Goal: Task Accomplishment & Management: Manage account settings

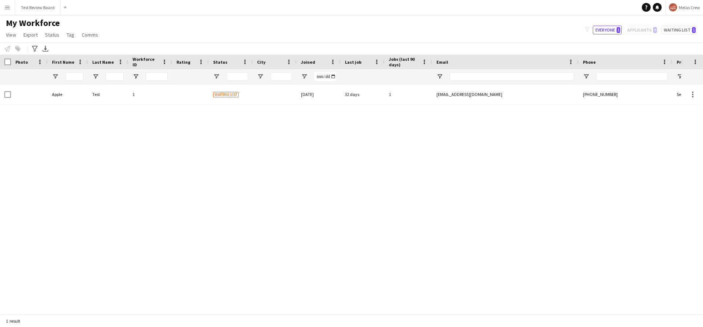
click at [12, 8] on button "Menu" at bounding box center [7, 7] width 15 height 15
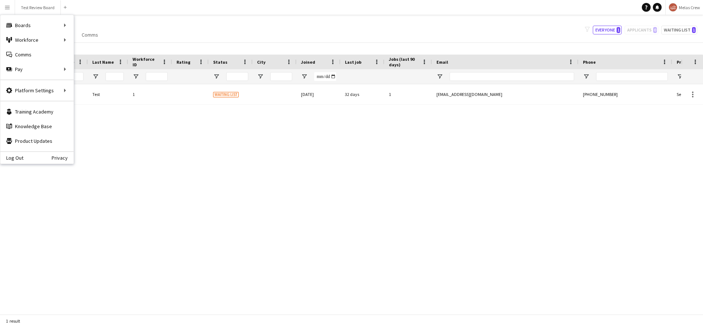
click at [214, 139] on div "Apple Test 1 Waiting list 01-09-2025 32 days 1 serhii+review@liveforce.co +3809…" at bounding box center [340, 196] width 681 height 224
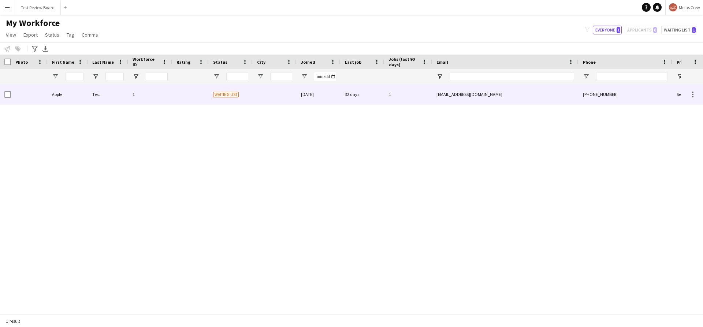
click at [179, 99] on div at bounding box center [190, 94] width 37 height 20
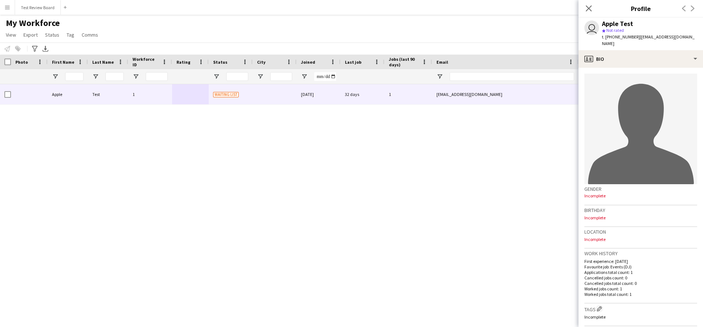
click at [495, 214] on div "Apple Test 1 Waiting list 01-09-2025 32 days 1 serhii+review@liveforce.co +3809…" at bounding box center [340, 196] width 681 height 224
click at [259, 163] on div "Apple Test 1 Waiting list 01-09-2025 32 days 1 serhii+review@liveforce.co +3809…" at bounding box center [340, 196] width 681 height 224
click at [587, 9] on icon at bounding box center [588, 8] width 7 height 7
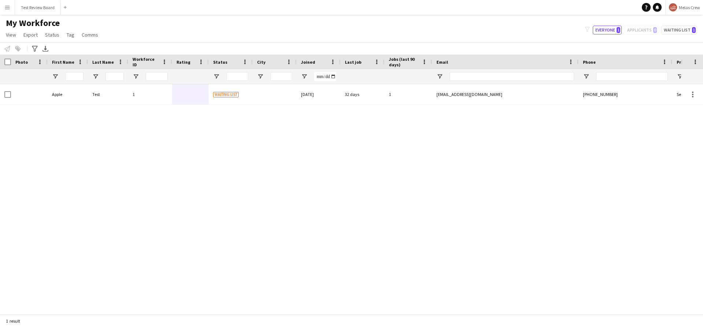
click at [9, 9] on app-icon "Menu" at bounding box center [7, 7] width 6 height 6
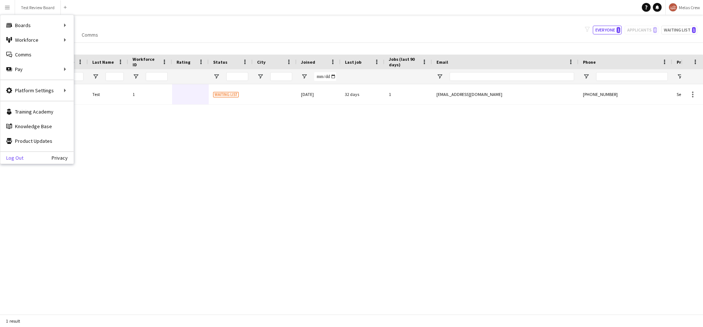
click at [19, 159] on link "Log Out" at bounding box center [11, 158] width 23 height 6
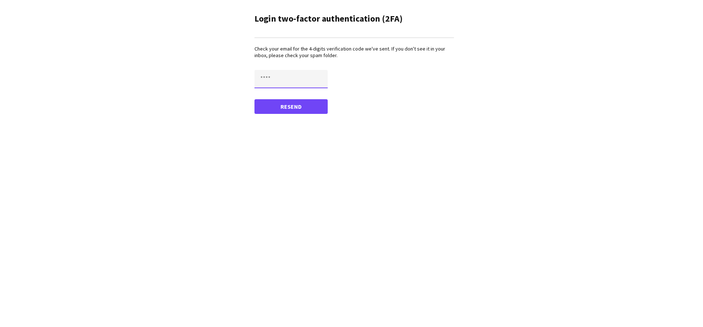
click at [322, 72] on input "text" at bounding box center [290, 79] width 73 height 18
type input "****"
click at [254, 99] on button "Confirm" at bounding box center [290, 106] width 73 height 15
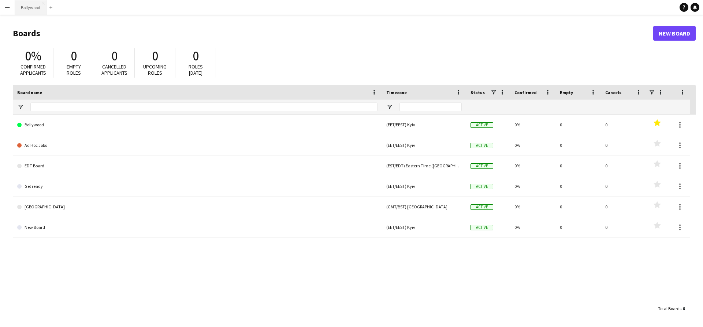
click at [35, 9] on button "Bollywood Close" at bounding box center [30, 7] width 31 height 14
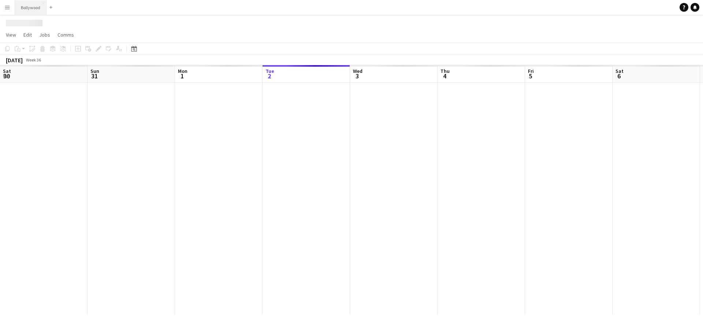
scroll to position [0, 175]
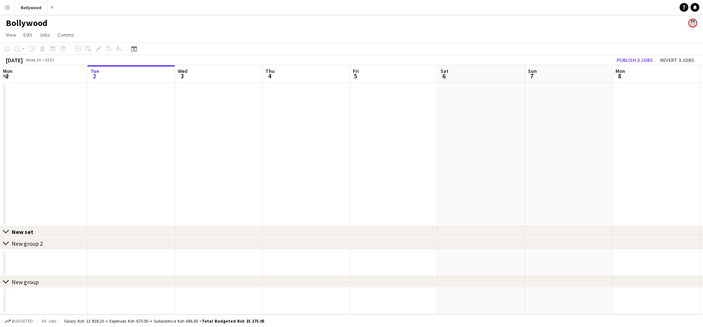
click at [135, 113] on app-date-cell at bounding box center [130, 154] width 87 height 143
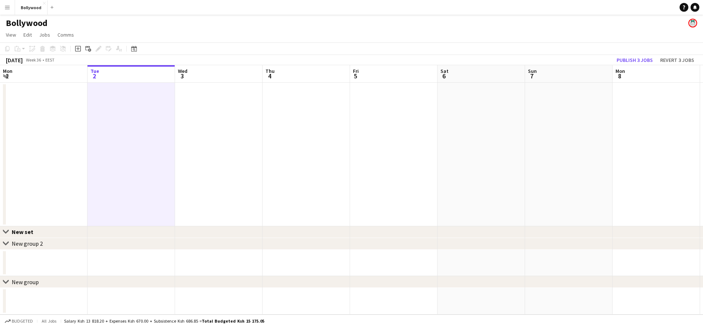
click at [205, 102] on app-date-cell at bounding box center [218, 154] width 87 height 143
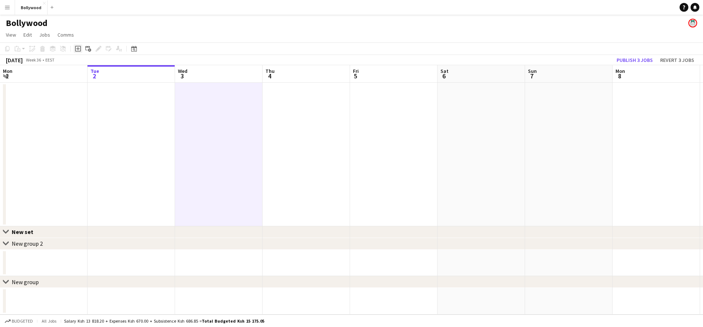
click at [75, 48] on icon at bounding box center [78, 49] width 6 height 6
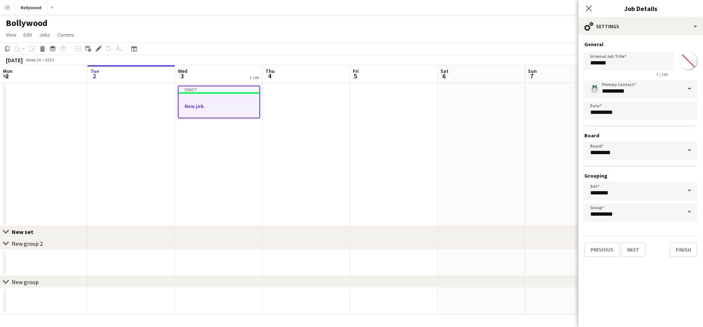
click at [508, 199] on app-date-cell at bounding box center [480, 154] width 87 height 143
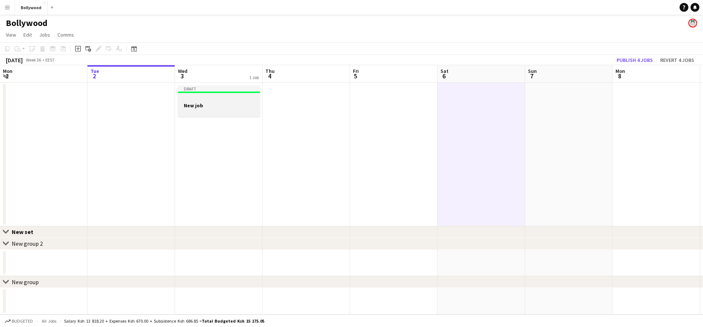
click at [244, 98] on div at bounding box center [219, 98] width 82 height 5
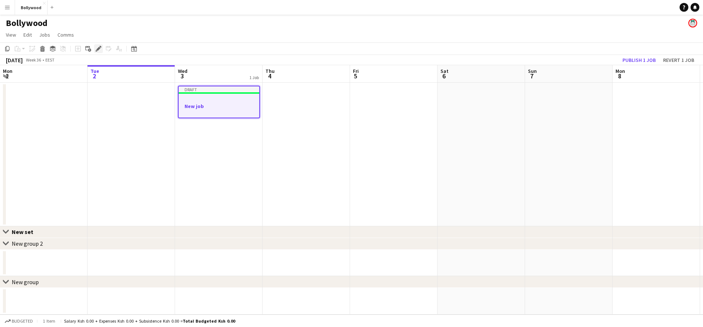
click at [98, 49] on icon at bounding box center [98, 49] width 4 height 4
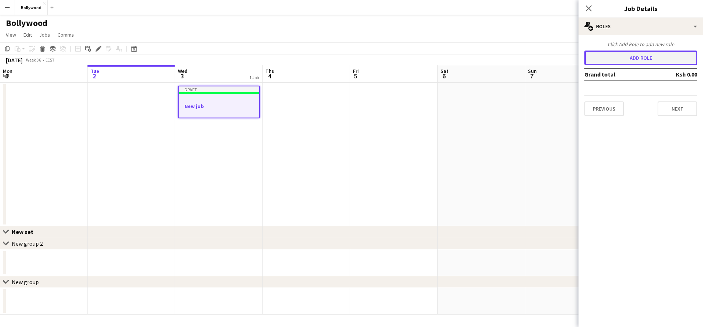
click at [641, 58] on button "Add role" at bounding box center [640, 58] width 113 height 15
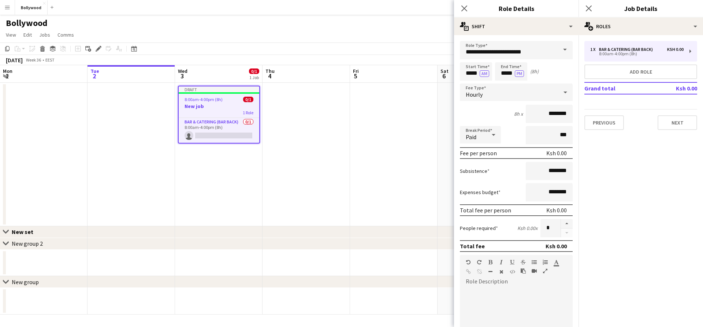
click at [399, 123] on app-date-cell at bounding box center [393, 154] width 87 height 143
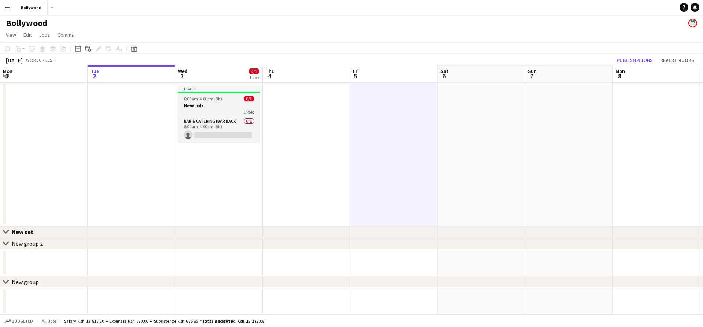
click at [230, 99] on div "8:00am-4:00pm (8h) 0/1" at bounding box center [219, 98] width 82 height 5
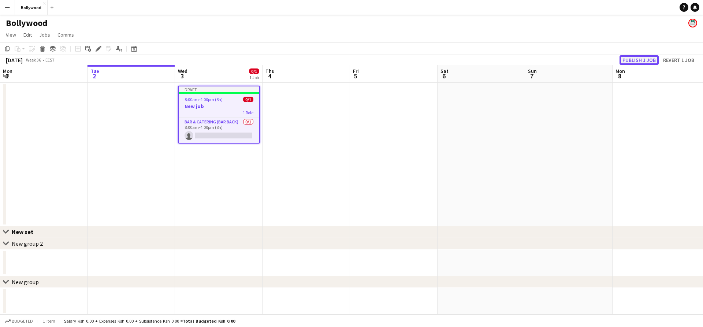
click at [639, 59] on button "Publish 1 job" at bounding box center [638, 60] width 39 height 10
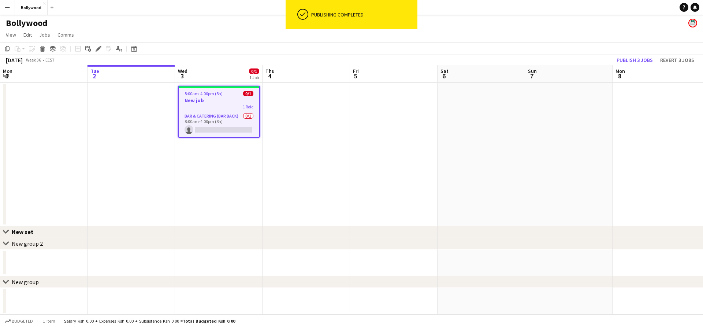
click at [245, 106] on span "1 Role" at bounding box center [248, 106] width 11 height 5
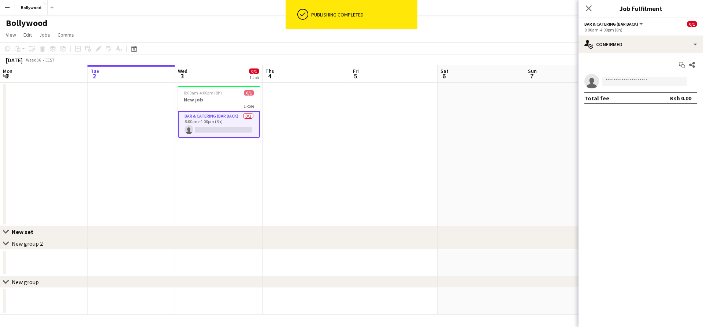
click at [295, 104] on app-date-cell at bounding box center [305, 154] width 87 height 143
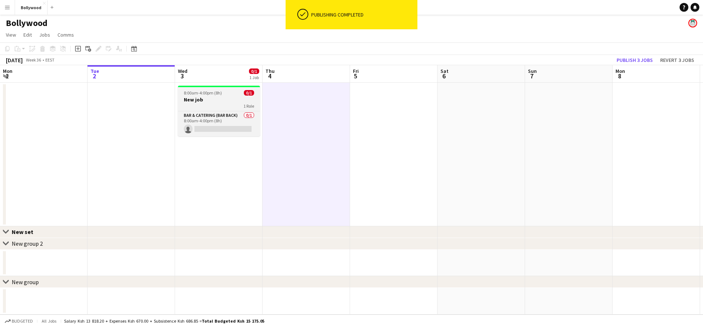
click at [233, 103] on div "1 Role" at bounding box center [219, 106] width 82 height 6
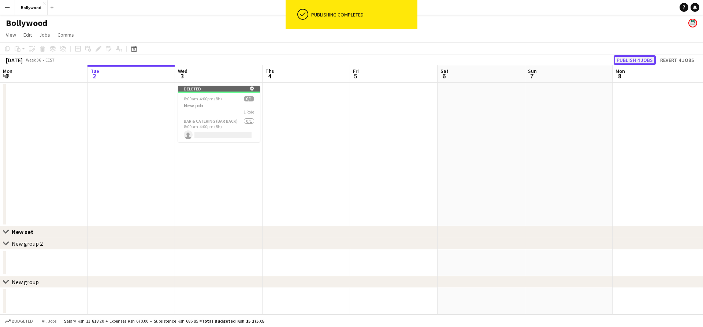
click at [655, 60] on button "Publish 4 jobs" at bounding box center [634, 60] width 42 height 10
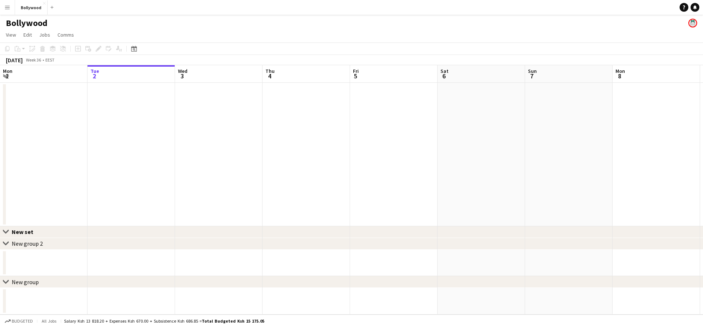
click at [8, 10] on app-icon "Menu" at bounding box center [7, 7] width 6 height 6
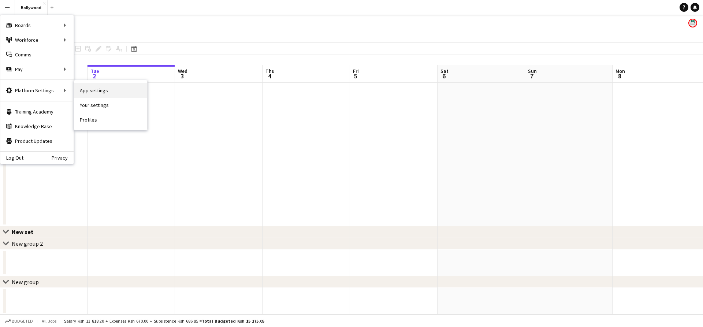
click at [103, 94] on link "App settings" at bounding box center [110, 90] width 73 height 15
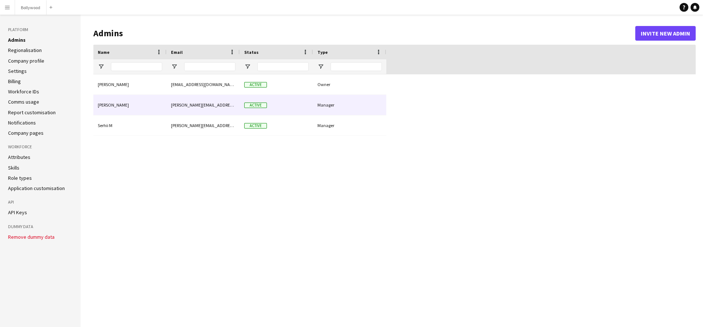
type input "**********"
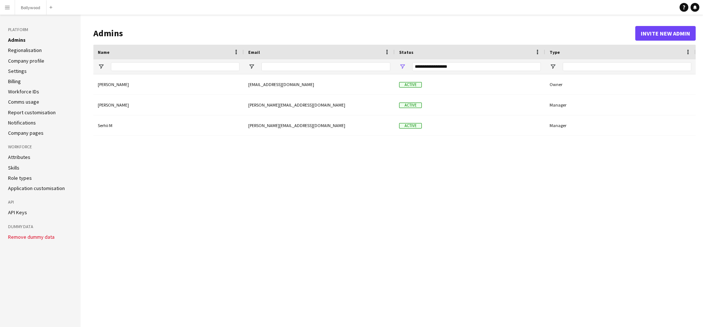
click at [21, 71] on link "Settings" at bounding box center [17, 71] width 19 height 7
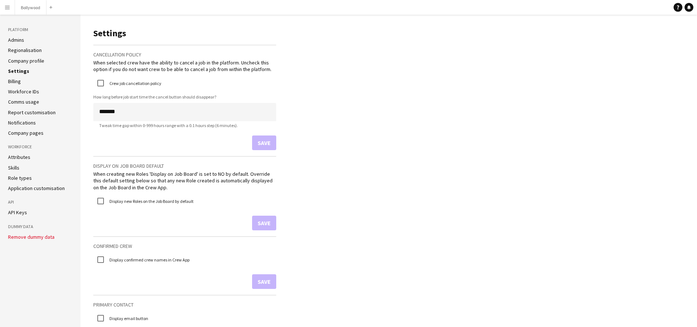
click at [8, 10] on app-icon "Menu" at bounding box center [7, 7] width 6 height 6
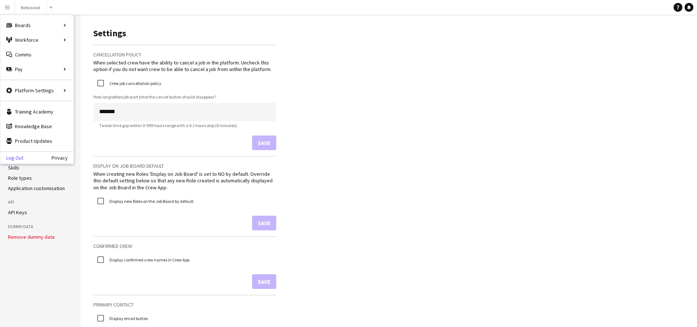
click at [20, 155] on link "Log Out" at bounding box center [11, 158] width 23 height 6
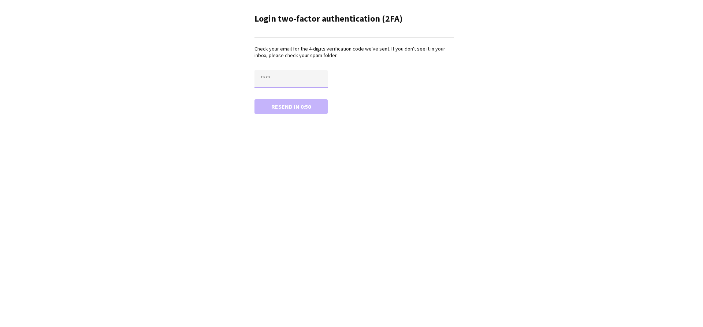
click at [312, 81] on input "text" at bounding box center [290, 79] width 73 height 18
type input "****"
click at [254, 99] on button "Confirm" at bounding box center [290, 106] width 73 height 15
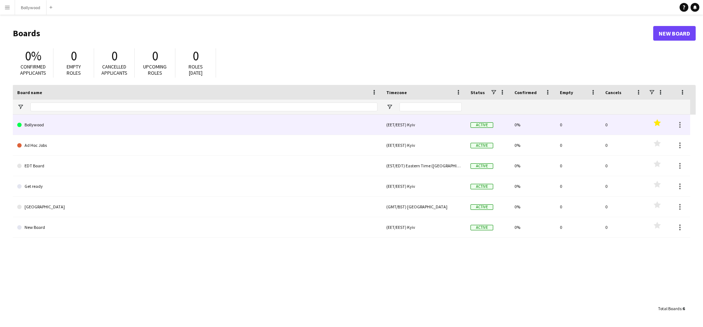
click at [80, 131] on link "Bollywood" at bounding box center [197, 125] width 360 height 20
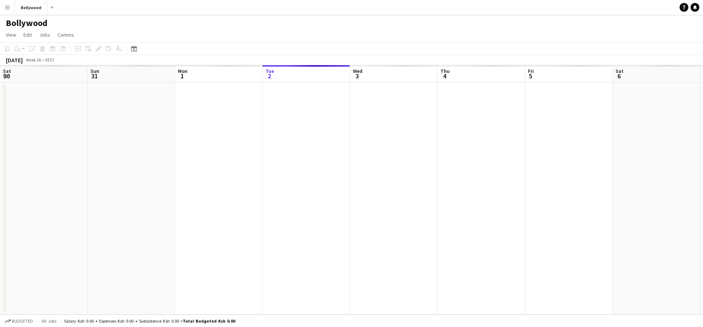
scroll to position [0, 175]
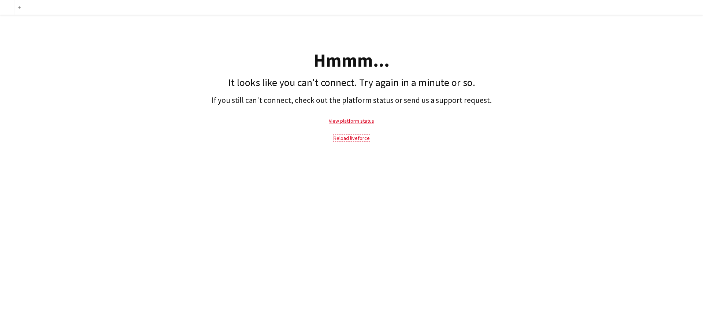
click at [339, 138] on link "Reload liveforce" at bounding box center [351, 138] width 36 height 7
click at [345, 156] on div "add Hmmm... It looks like you can't connect. Try again in a minute or so. If yo…" at bounding box center [351, 163] width 703 height 327
click at [350, 138] on link "Reload liveforce" at bounding box center [351, 138] width 36 height 7
click at [347, 137] on link "Reload liveforce" at bounding box center [351, 138] width 36 height 7
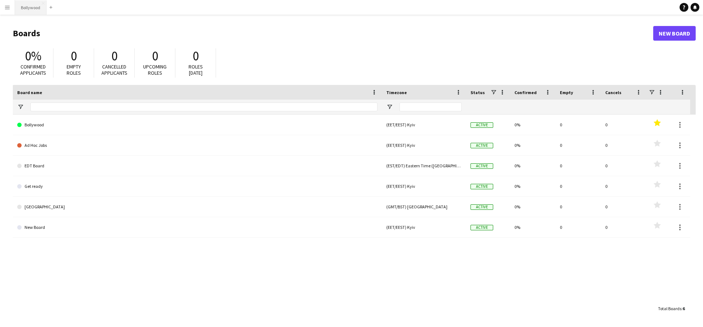
click at [24, 6] on button "Bollywood Close" at bounding box center [30, 7] width 31 height 14
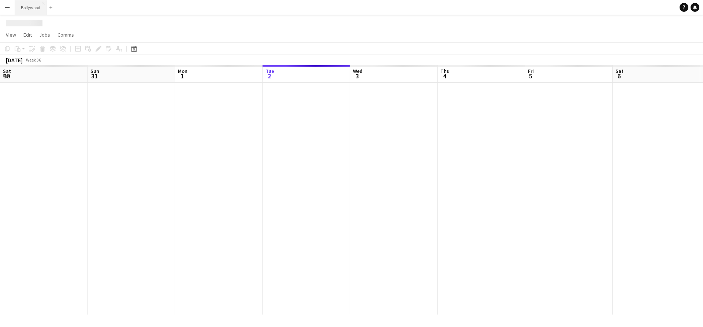
scroll to position [0, 175]
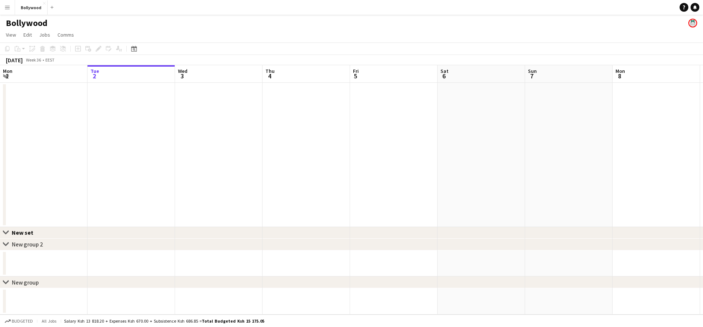
click at [5, 8] on app-icon "Menu" at bounding box center [7, 7] width 6 height 6
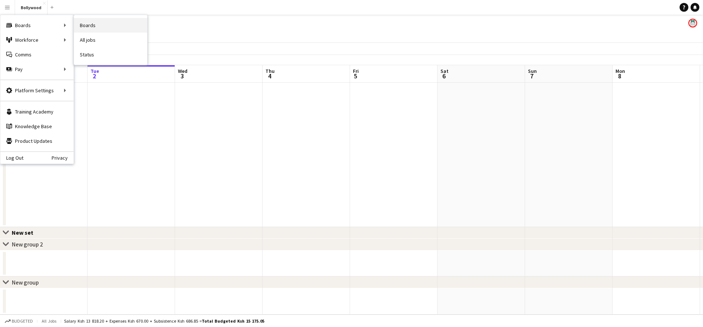
click at [92, 21] on link "Boards" at bounding box center [110, 25] width 73 height 15
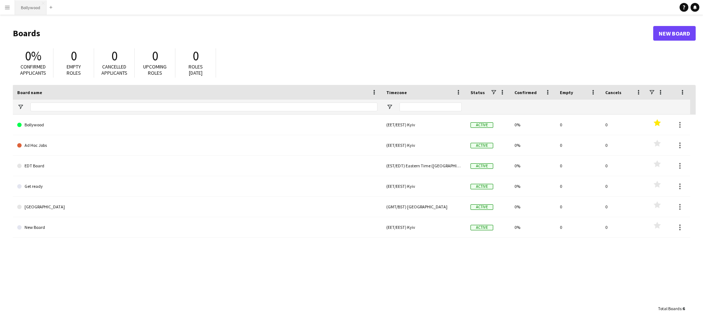
click at [29, 9] on button "Bollywood Close" at bounding box center [30, 7] width 31 height 14
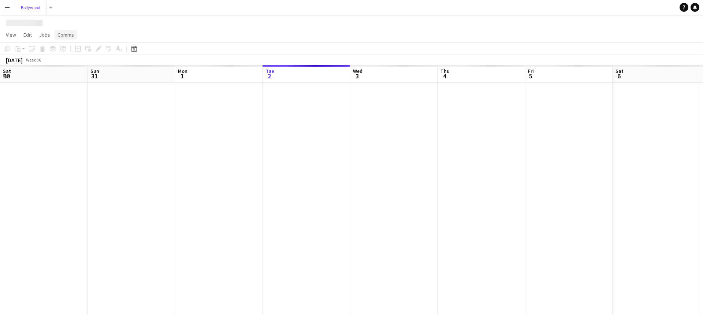
scroll to position [0, 175]
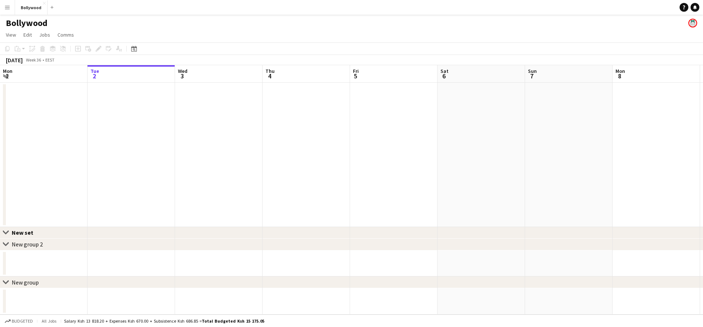
click at [298, 125] on app-date-cell at bounding box center [305, 155] width 87 height 144
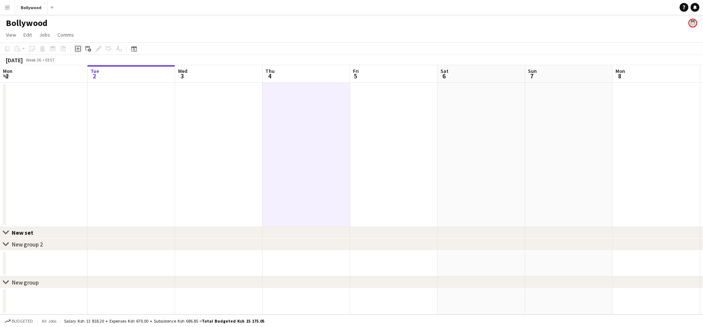
click at [74, 51] on div "Add job" at bounding box center [78, 48] width 9 height 9
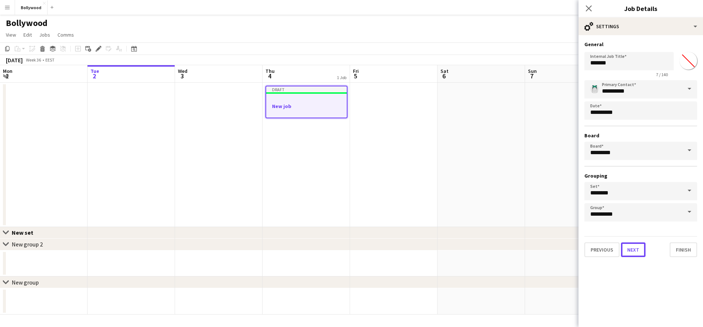
click at [627, 249] on button "Next" at bounding box center [633, 249] width 25 height 15
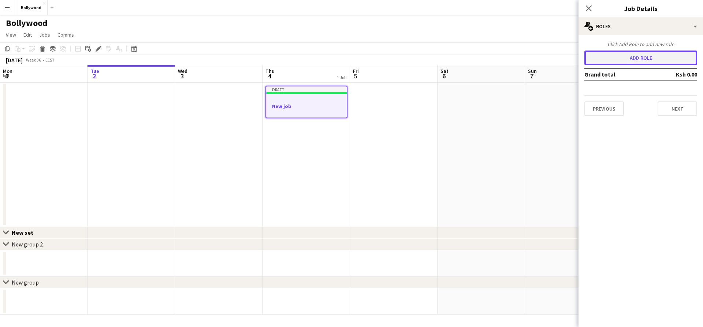
click at [644, 63] on button "Add role" at bounding box center [640, 58] width 113 height 15
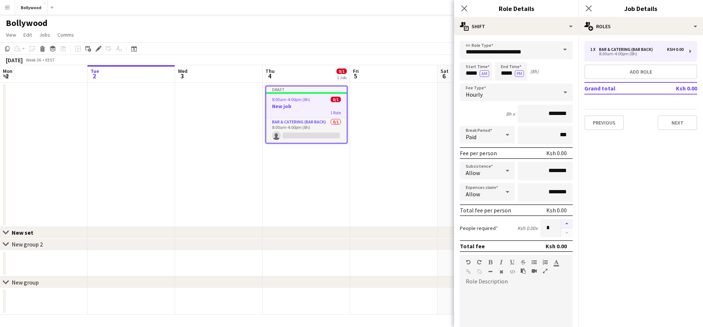
click at [561, 221] on button "button" at bounding box center [567, 224] width 12 height 10
type input "*"
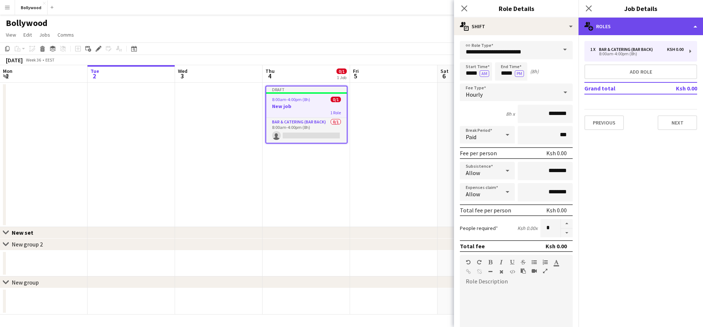
click at [647, 25] on div "multiple-users-add Roles" at bounding box center [640, 27] width 124 height 18
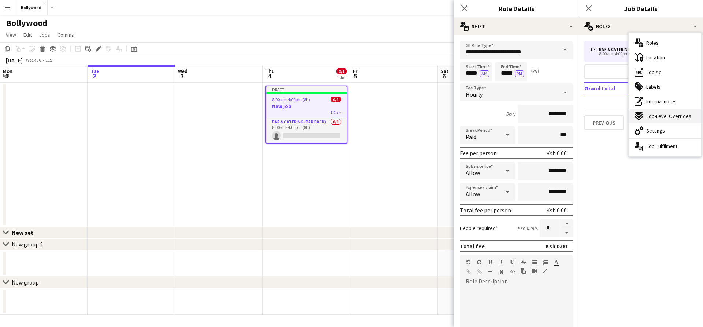
click at [658, 115] on span "Job-Level Overrides" at bounding box center [668, 116] width 45 height 7
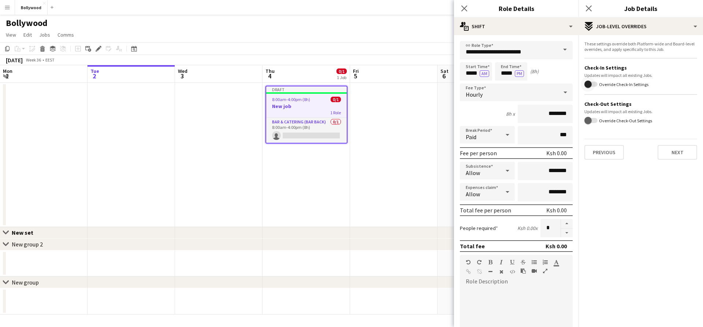
click at [586, 80] on span "button" at bounding box center [587, 84] width 15 height 15
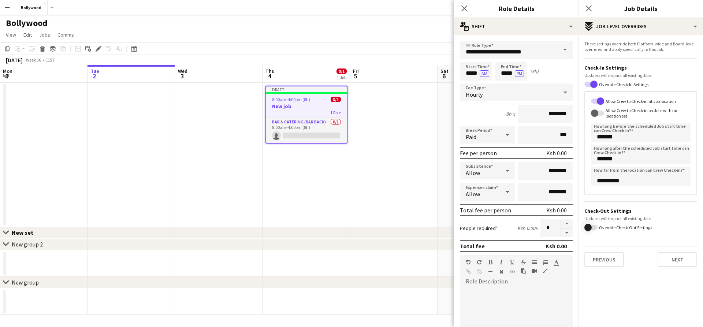
click at [586, 220] on form "**********" at bounding box center [640, 154] width 124 height 226
click at [587, 223] on span "button" at bounding box center [587, 227] width 15 height 15
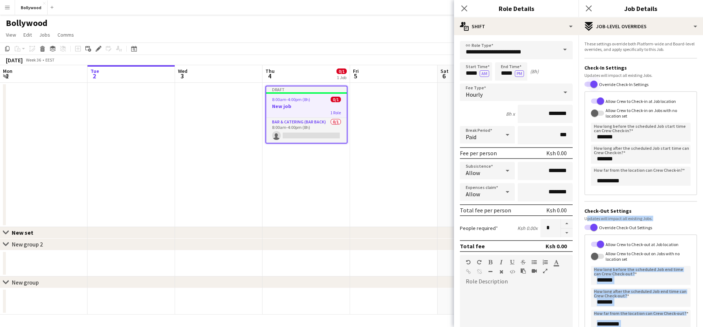
click at [597, 84] on span "button" at bounding box center [593, 84] width 7 height 7
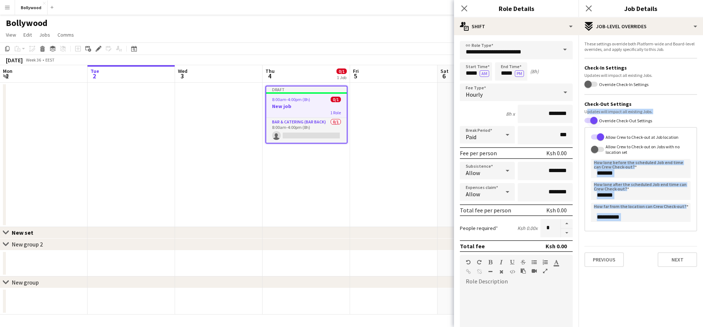
click at [597, 120] on span "button" at bounding box center [593, 120] width 7 height 7
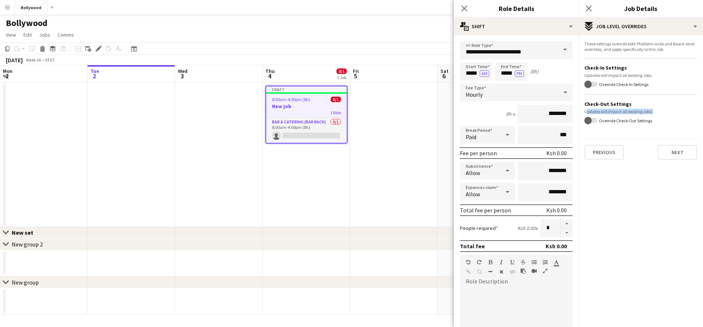
click at [35, 22] on h1 "Bollywood" at bounding box center [27, 23] width 42 height 11
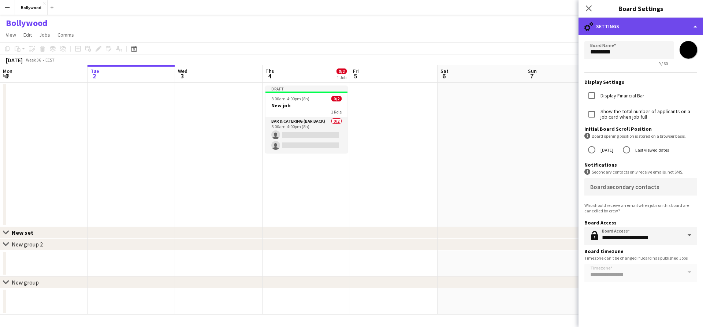
click at [614, 20] on div "cog-double-3 Settings" at bounding box center [640, 27] width 124 height 18
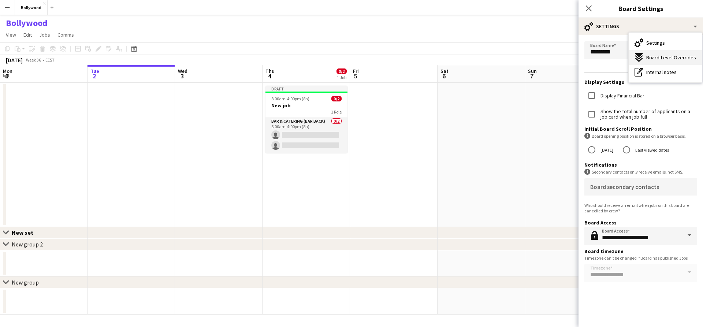
click at [646, 62] on button "Board-Level Overrides Board-Level Overrides" at bounding box center [664, 57] width 73 height 15
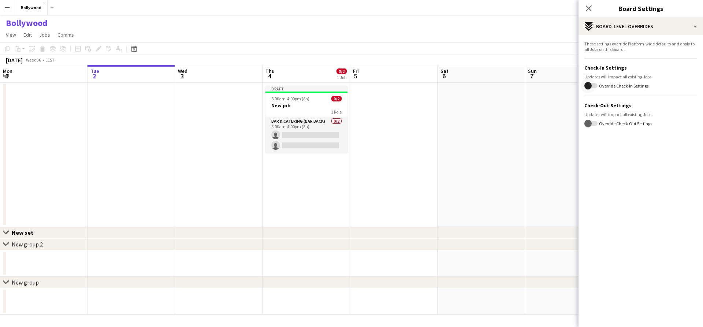
click at [591, 85] on span "button" at bounding box center [587, 85] width 15 height 15
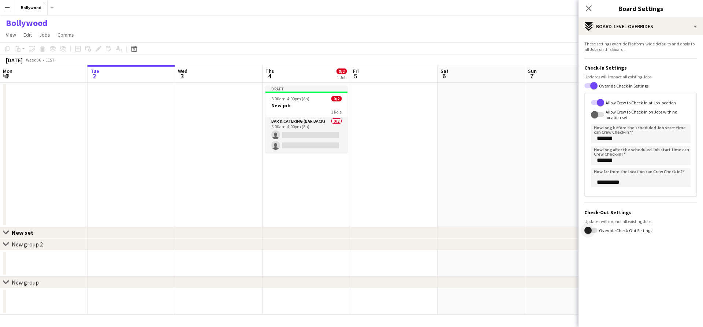
click at [590, 232] on span "button" at bounding box center [587, 230] width 7 height 7
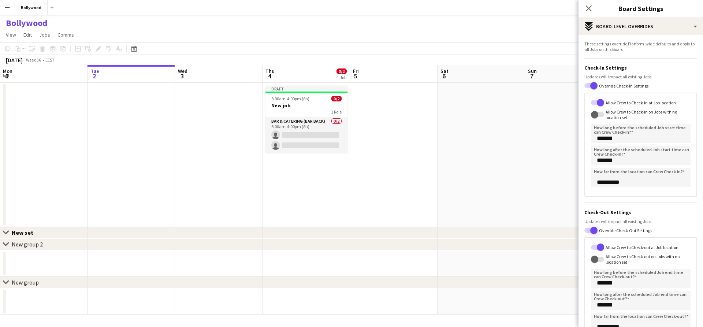
click at [589, 229] on span "button" at bounding box center [593, 230] width 15 height 15
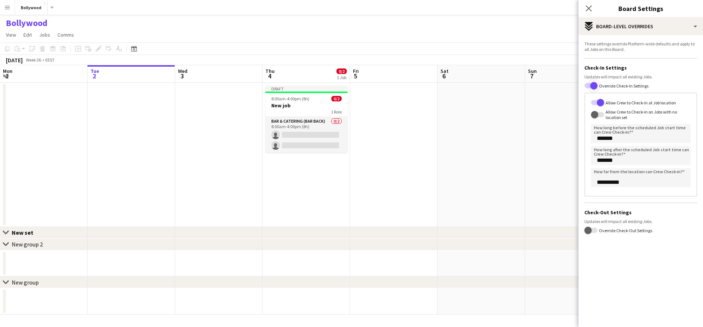
click at [588, 86] on span "button" at bounding box center [593, 85] width 15 height 15
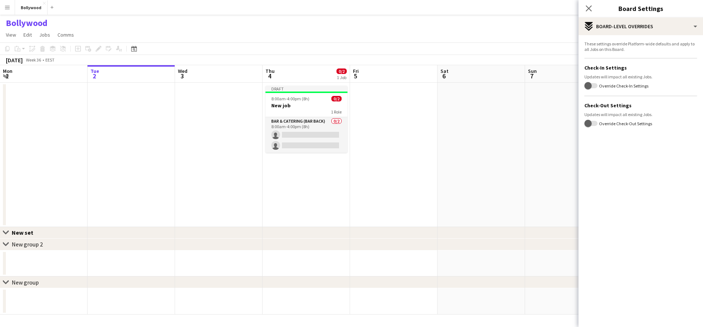
click at [460, 123] on app-date-cell at bounding box center [480, 155] width 87 height 144
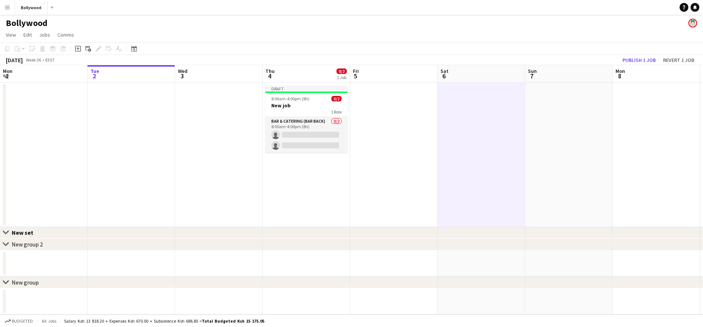
click at [457, 124] on app-date-cell at bounding box center [480, 155] width 87 height 144
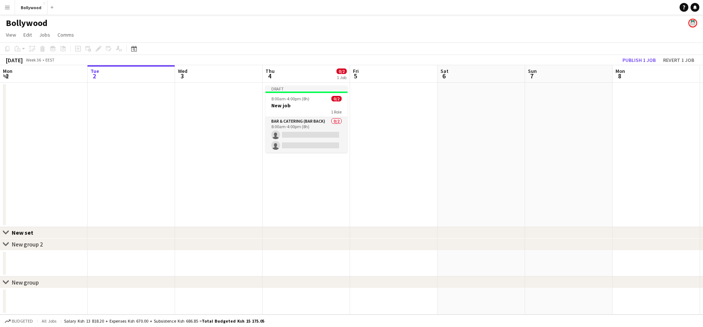
click at [522, 123] on app-date-cell at bounding box center [480, 155] width 87 height 144
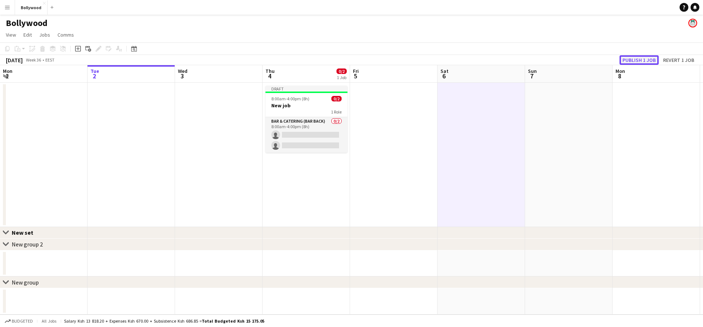
click at [650, 57] on button "Publish 1 job" at bounding box center [638, 60] width 39 height 10
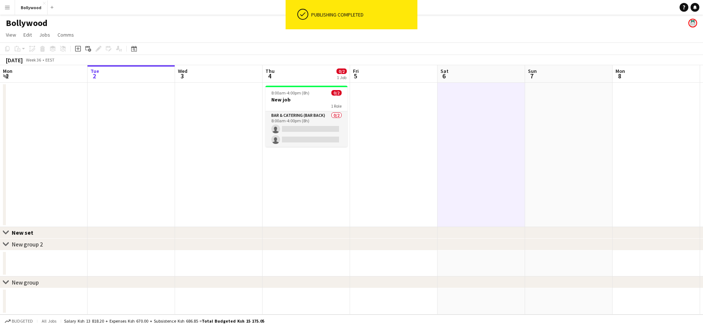
click at [382, 105] on app-date-cell at bounding box center [393, 155] width 87 height 144
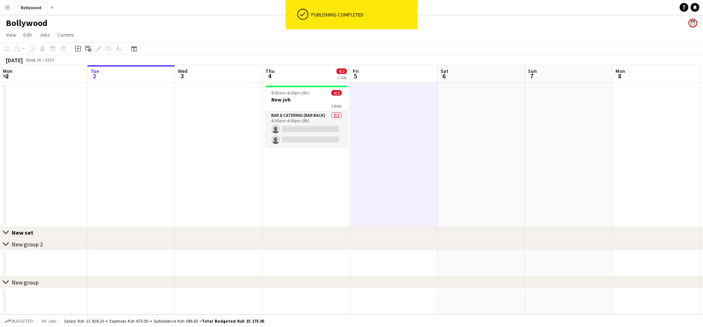
click at [88, 49] on icon "Add linked Job" at bounding box center [88, 49] width 6 height 6
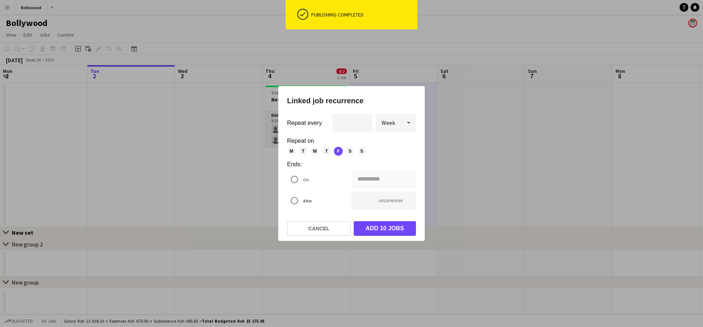
click at [406, 113] on div "**********" at bounding box center [351, 163] width 146 height 155
click at [404, 126] on icon at bounding box center [408, 122] width 9 height 15
click at [400, 140] on span "Day" at bounding box center [395, 142] width 29 height 7
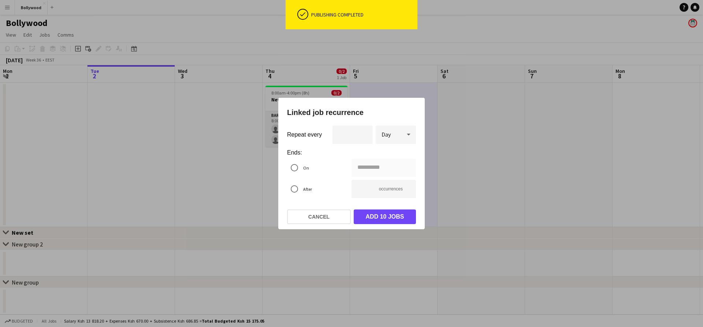
click at [363, 198] on mat-radio-group "**********" at bounding box center [351, 179] width 129 height 42
click at [361, 191] on input "**" at bounding box center [383, 189] width 64 height 18
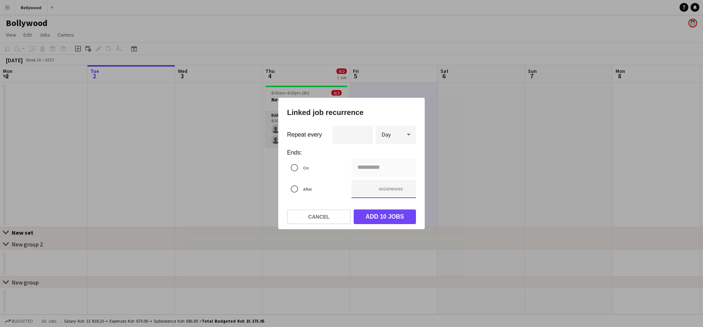
click at [361, 191] on input "**" at bounding box center [383, 189] width 64 height 18
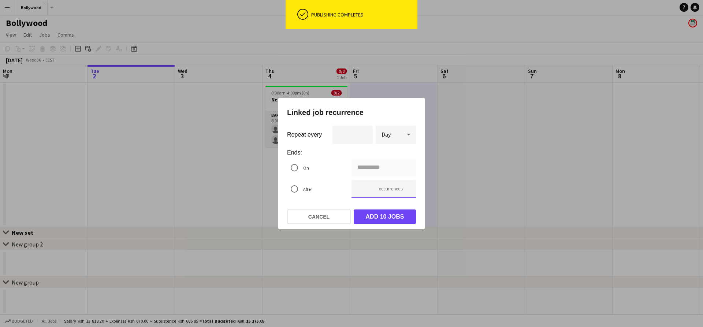
click at [361, 191] on input "**" at bounding box center [383, 189] width 64 height 18
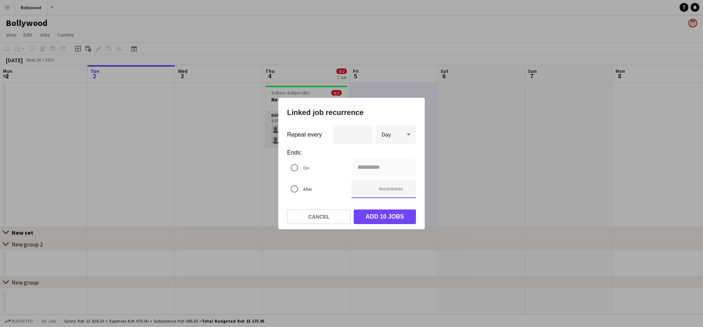
click at [361, 191] on input "**" at bounding box center [383, 189] width 64 height 18
type input "**********"
type input "*"
click at [378, 217] on button "Add 3 jobs" at bounding box center [385, 216] width 62 height 15
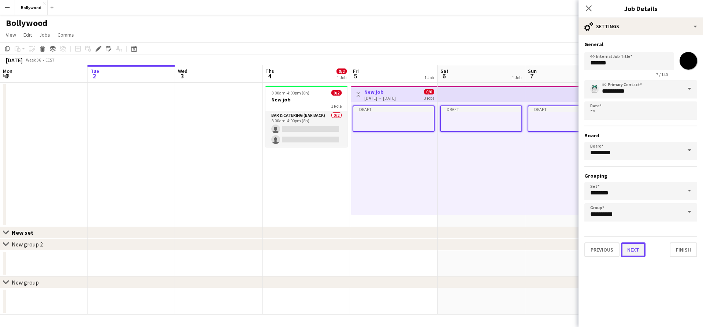
click at [638, 247] on button "Next" at bounding box center [633, 249] width 25 height 15
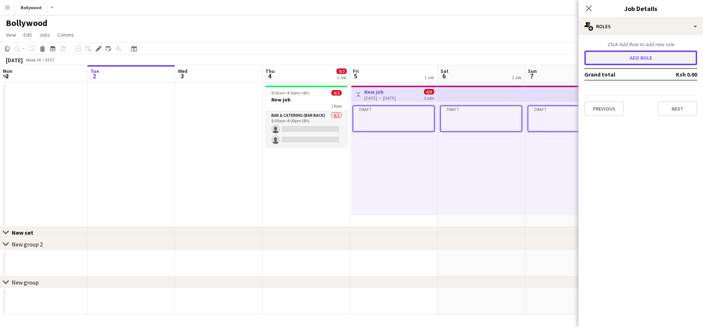
click at [638, 53] on button "Add role" at bounding box center [640, 58] width 113 height 15
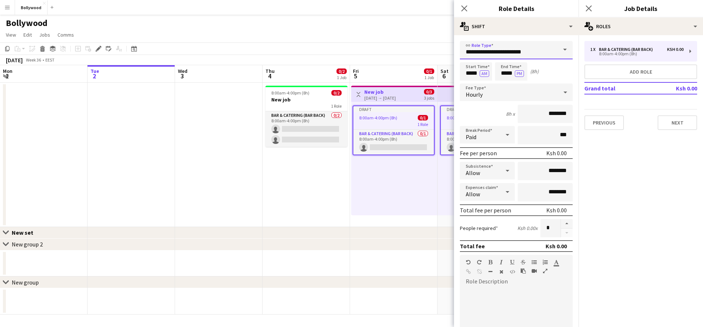
click at [500, 48] on input "**********" at bounding box center [516, 50] width 113 height 18
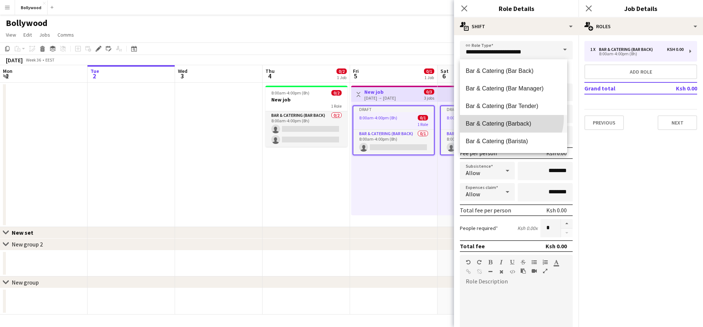
click at [509, 118] on mat-option "Bar & Catering (Barback)" at bounding box center [513, 124] width 107 height 18
type input "**********"
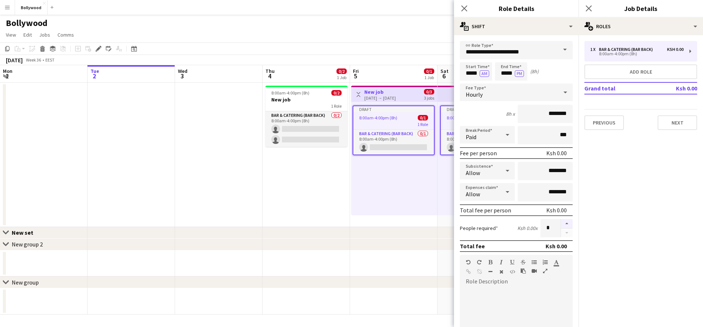
click at [561, 220] on button "button" at bounding box center [567, 224] width 12 height 10
type input "*"
click at [431, 205] on div "Draft 8:00am-4:00pm (8h) 0/1 1 Role Bar & Catering (Bar Back) 0/1 8:00am-4:00pm…" at bounding box center [394, 158] width 86 height 113
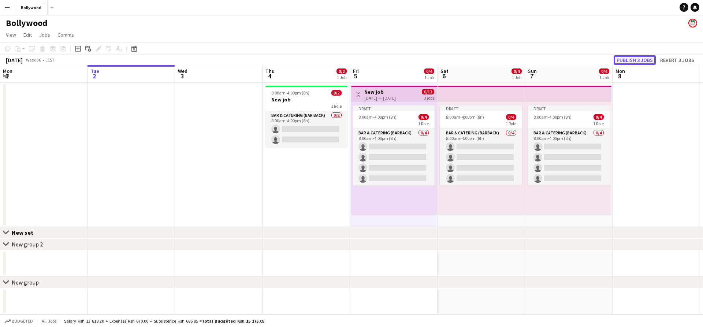
click at [652, 61] on button "Publish 3 jobs" at bounding box center [634, 60] width 42 height 10
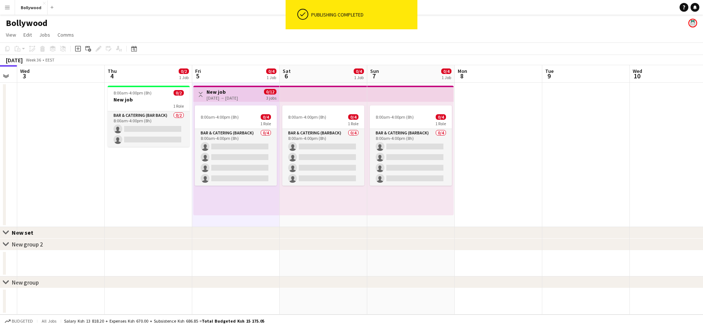
scroll to position [0, 269]
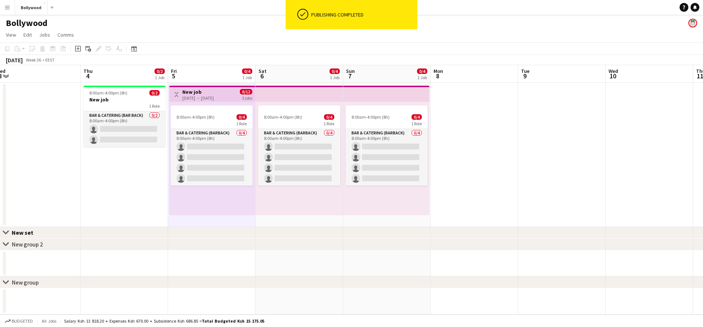
drag, startPoint x: 660, startPoint y: 144, endPoint x: 487, endPoint y: 146, distance: 173.1
click at [487, 146] on app-calendar-viewport "Sun 31 Mon 1 Tue 2 Wed 3 Thu 4 0/2 1 Job Fri 5 0/4 1 Job Sat 6 0/4 1 Job Sun 7 …" at bounding box center [351, 189] width 703 height 249
click at [502, 171] on app-date-cell at bounding box center [473, 155] width 87 height 144
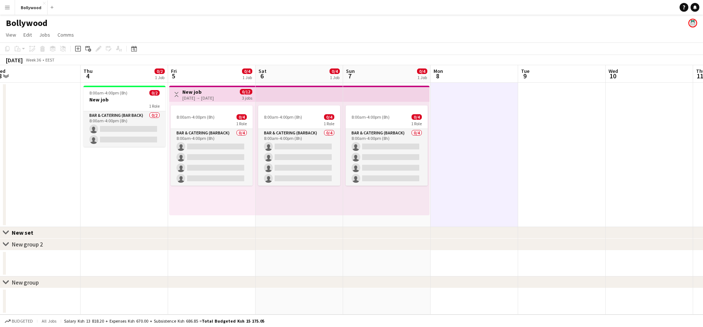
drag, startPoint x: 121, startPoint y: 110, endPoint x: 358, endPoint y: 102, distance: 236.9
click at [295, 99] on app-calendar-viewport "Sun 31 Mon 1 Tue 2 Wed 3 Thu 4 0/2 1 Job Fri 5 0/4 1 Job Sat 6 0/4 1 Job Sun 7 …" at bounding box center [351, 189] width 703 height 249
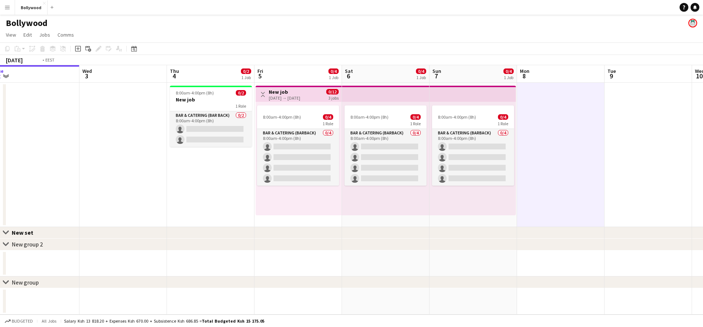
click at [289, 97] on app-calendar-viewport "Sun 31 Mon 1 Tue 2 Wed 3 Thu 4 0/2 1 Job Fri 5 0/4 1 Job Sat 6 0/4 1 Job Sun 7 …" at bounding box center [351, 189] width 703 height 249
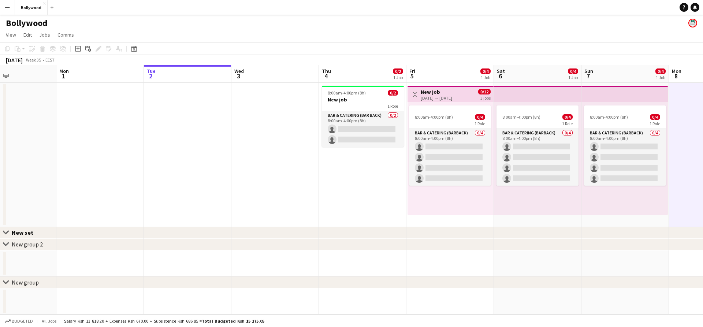
click at [269, 102] on app-calendar-viewport "Fri 29 0/2 1 Job Sat 30 0/2 1 Job Sun 31 Mon 1 Tue 2 Wed 3 Thu 4 0/2 1 Job Fri …" at bounding box center [351, 189] width 703 height 249
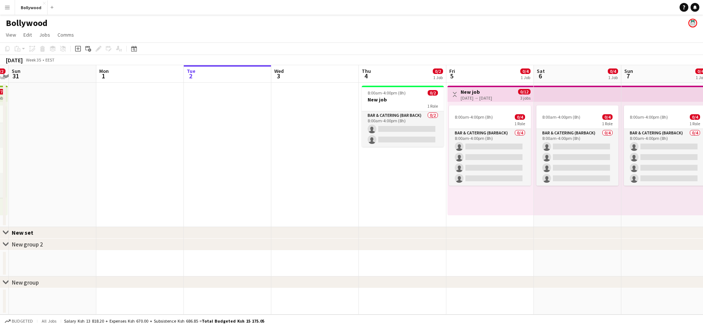
drag, startPoint x: 198, startPoint y: 106, endPoint x: 248, endPoint y: 115, distance: 50.5
click at [265, 108] on app-calendar-viewport "Fri 29 0/2 1 Job Sat 30 0/2 1 Job Sun 31 Mon 1 Tue 2 Wed 3 Thu 4 0/2 1 Job Fri …" at bounding box center [351, 189] width 703 height 249
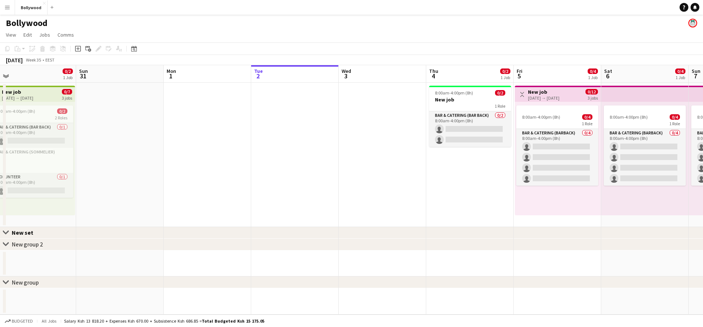
drag, startPoint x: 221, startPoint y: 111, endPoint x: 269, endPoint y: 124, distance: 50.5
click at [280, 117] on app-calendar-viewport "Thu 28 0/3 1 Job Fri 29 0/2 1 Job Sat 30 0/2 1 Job Sun 31 Mon 1 Tue 2 Wed 3 Thu…" at bounding box center [351, 189] width 703 height 249
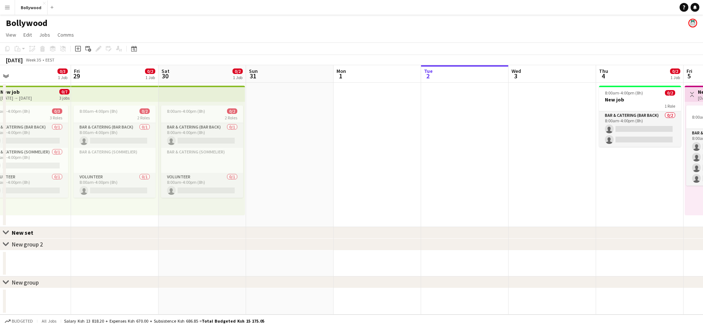
drag, startPoint x: 243, startPoint y: 120, endPoint x: 310, endPoint y: 132, distance: 67.3
click at [303, 131] on app-calendar-viewport "Tue 26 Wed 27 Thu 28 0/3 1 Job Fri 29 0/2 1 Job Sat 30 0/2 1 Job Sun 31 Mon 1 T…" at bounding box center [351, 189] width 703 height 249
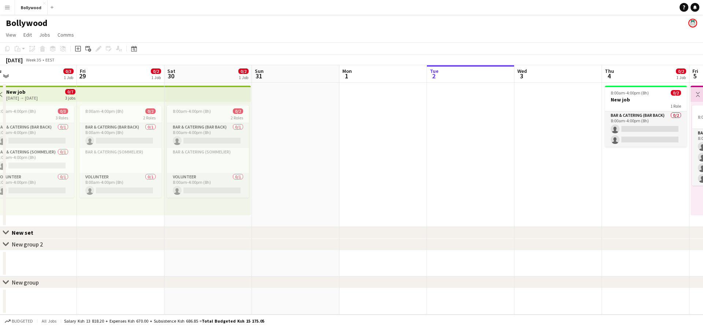
click at [374, 141] on app-date-cell at bounding box center [382, 155] width 87 height 144
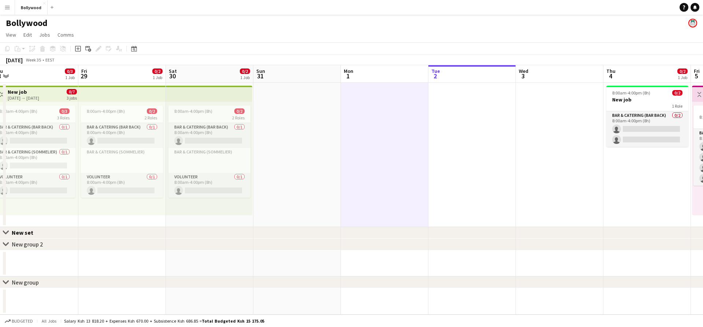
click at [319, 129] on app-date-cell at bounding box center [296, 155] width 87 height 144
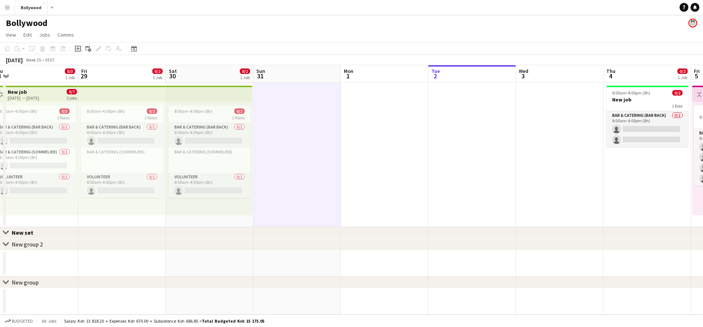
click at [80, 50] on icon at bounding box center [78, 49] width 6 height 6
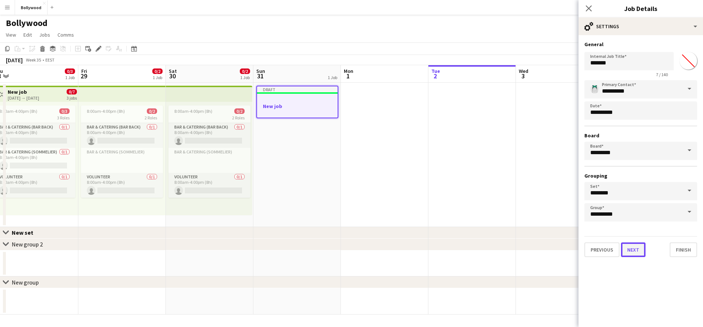
click at [623, 242] on button "Next" at bounding box center [633, 249] width 25 height 15
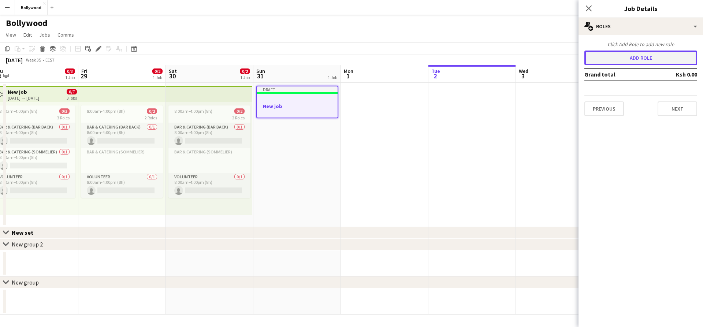
click at [639, 59] on button "Add role" at bounding box center [640, 58] width 113 height 15
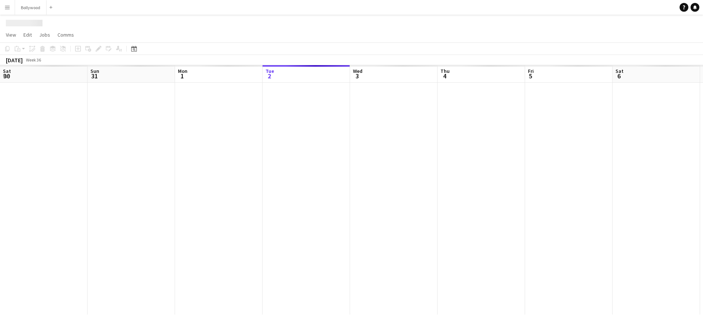
scroll to position [0, 175]
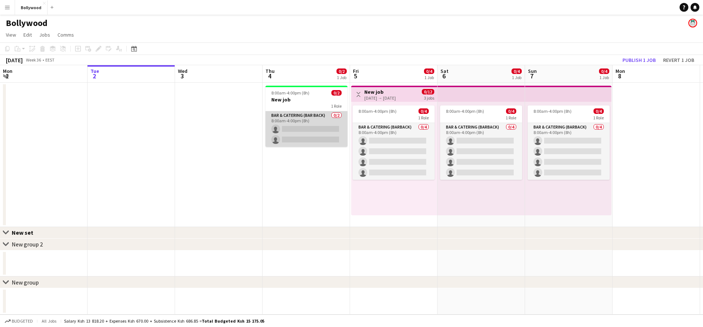
click at [282, 134] on app-card-role "Bar & Catering (Bar Back) 0/2 8:00am-4:00pm (8h) single-neutral-actions single-…" at bounding box center [306, 128] width 82 height 35
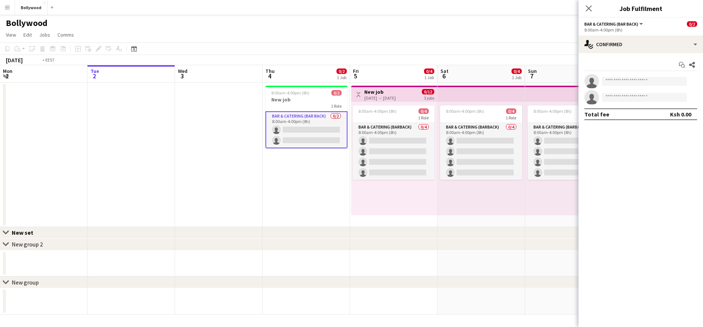
drag, startPoint x: 233, startPoint y: 155, endPoint x: 299, endPoint y: 155, distance: 65.1
click at [359, 159] on app-calendar-viewport "Sat 30 0/2 1 Job Sun 31 0/1 1 Job Mon 1 Tue 2 Wed 3 Thu 4 0/2 1 Job Fri 5 0/4 1…" at bounding box center [351, 189] width 703 height 249
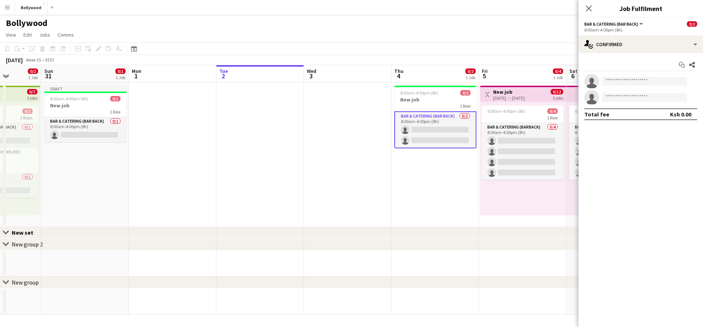
click at [303, 153] on app-calendar-viewport "Thu 28 0/3 1 Job Fri 29 0/2 1 Job Sat 30 0/2 1 Job Sun 31 0/1 1 Job Mon 1 Tue 2…" at bounding box center [351, 189] width 703 height 249
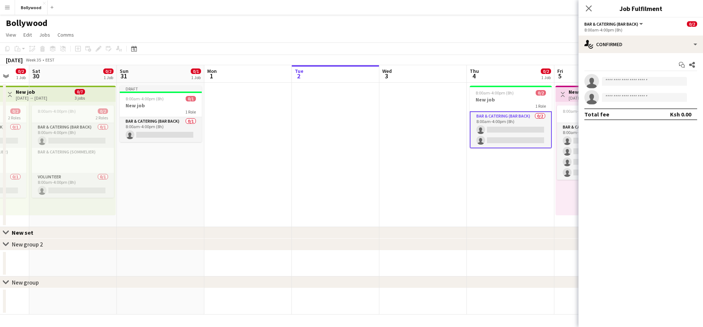
drag, startPoint x: 235, startPoint y: 147, endPoint x: 276, endPoint y: 150, distance: 40.7
click at [285, 151] on app-calendar-viewport "Wed 27 Thu 28 0/3 1 Job Fri 29 0/2 1 Job Sat 30 0/2 1 Job Sun 31 0/1 1 Job Mon …" at bounding box center [351, 189] width 703 height 249
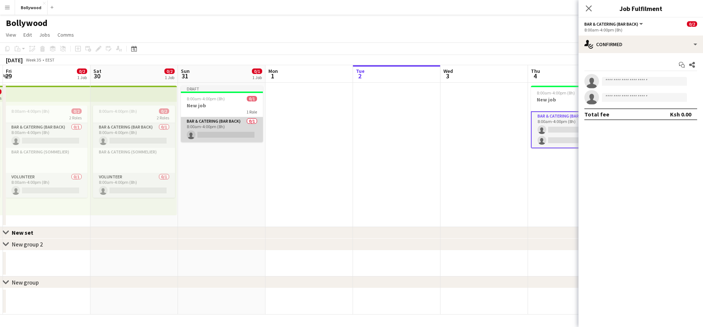
click at [230, 127] on app-card-role "Bar & Catering (Bar Back) 0/1 8:00am-4:00pm (8h) single-neutral-actions" at bounding box center [222, 129] width 82 height 25
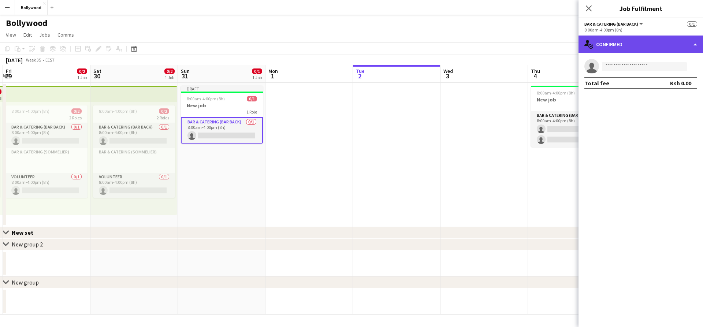
click at [612, 38] on div "single-neutral-actions-check-2 Confirmed" at bounding box center [640, 44] width 124 height 18
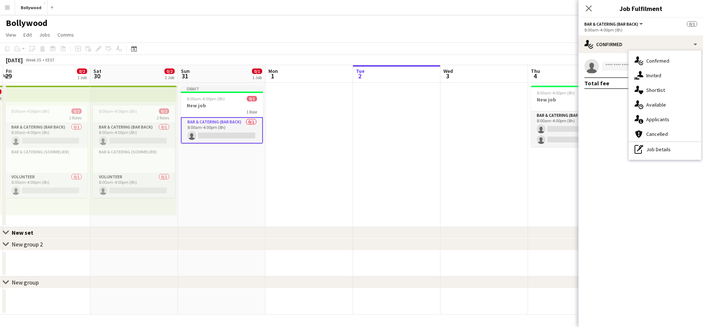
click at [618, 71] on app-invite-slot "single-neutral-actions" at bounding box center [640, 66] width 124 height 15
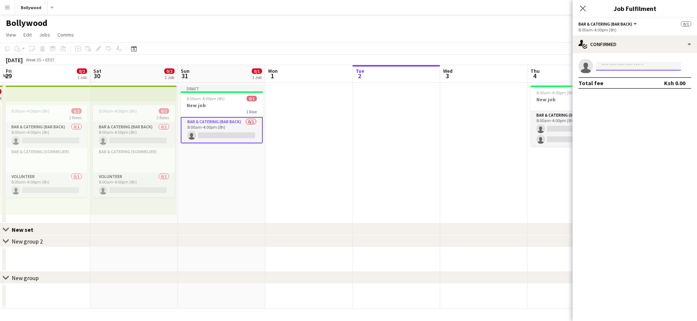
click at [619, 70] on input at bounding box center [638, 66] width 85 height 9
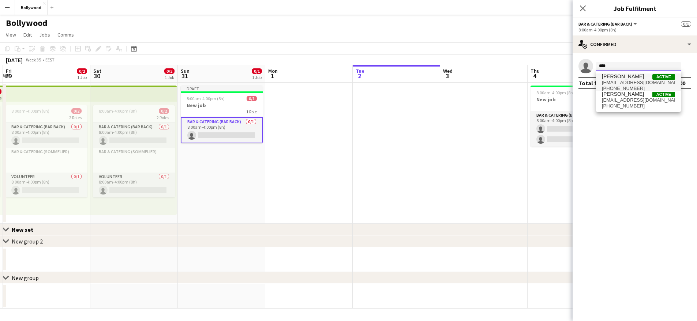
type input "****"
click at [621, 84] on span "lynxeyedua+002@gmail.com" at bounding box center [638, 83] width 73 height 6
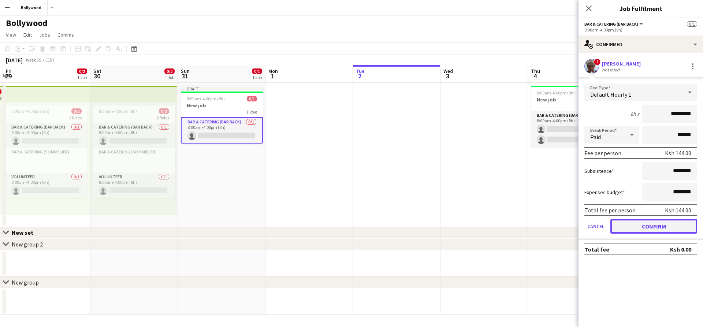
click at [626, 221] on button "Confirm" at bounding box center [653, 226] width 87 height 15
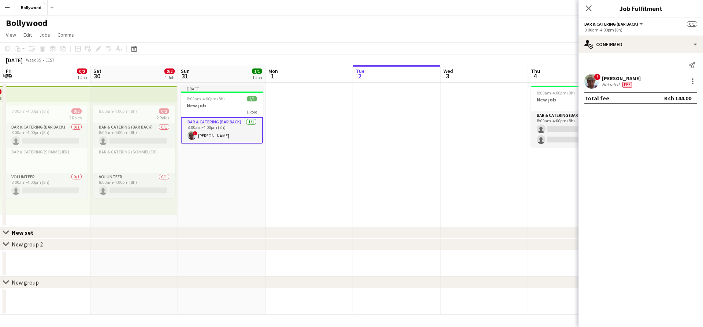
click at [522, 168] on app-date-cell at bounding box center [483, 155] width 87 height 144
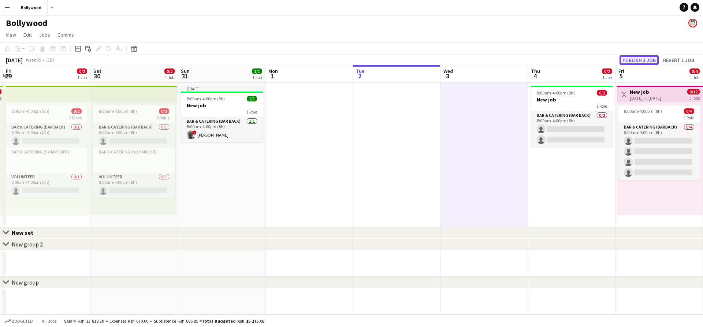
click at [638, 61] on button "Publish 1 job" at bounding box center [638, 60] width 39 height 10
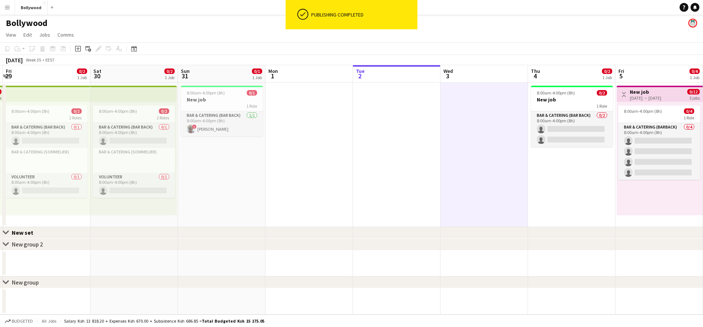
click at [11, 7] on button "Menu" at bounding box center [7, 7] width 15 height 15
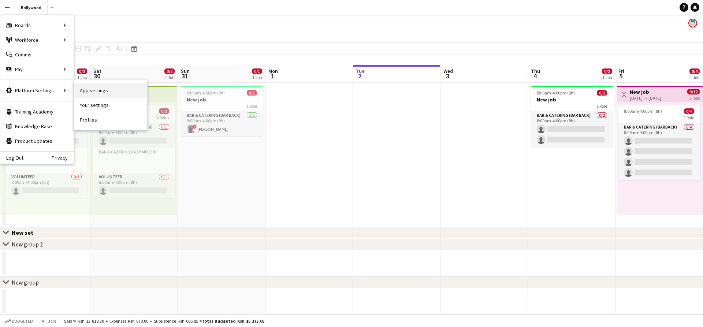
click at [97, 88] on link "App settings" at bounding box center [110, 90] width 73 height 15
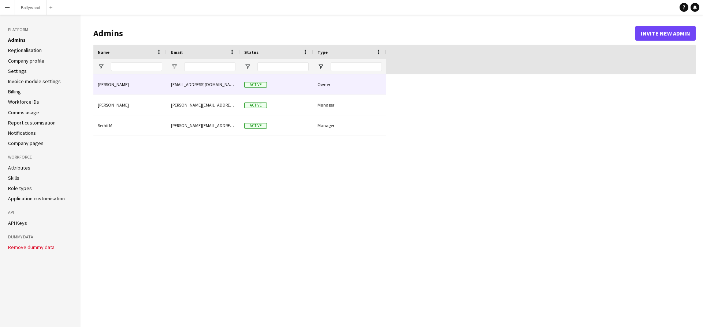
type input "**********"
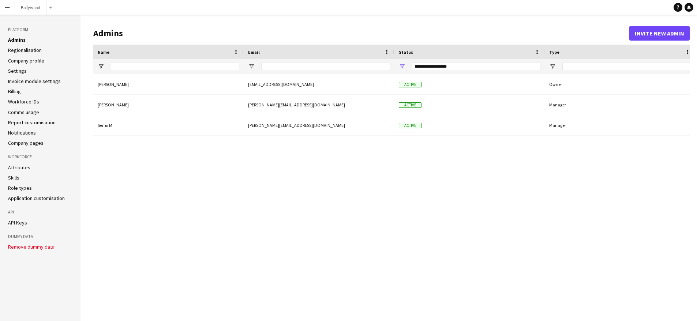
click at [9, 6] on app-icon "Menu" at bounding box center [7, 7] width 6 height 6
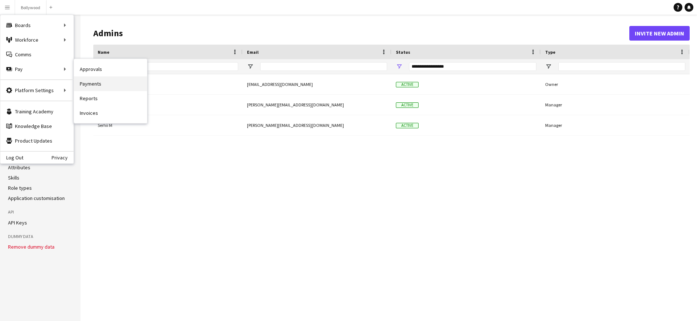
click at [85, 76] on link "Payments" at bounding box center [110, 83] width 73 height 15
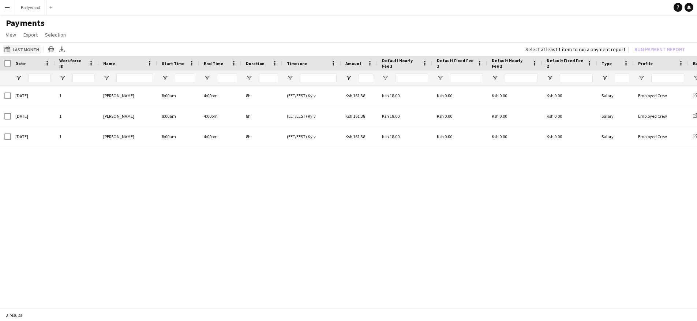
click at [26, 47] on button "Last Month Last Month" at bounding box center [22, 49] width 38 height 9
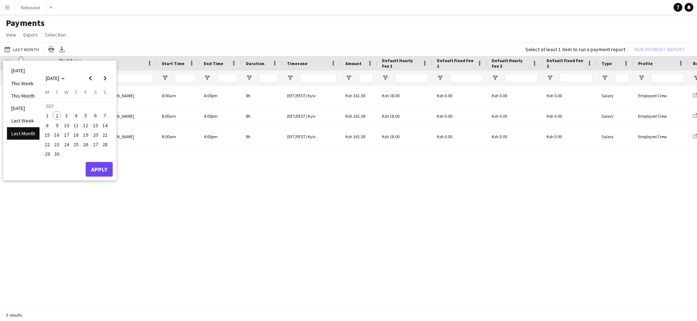
click at [98, 49] on div "Last Month Last Month Today This Week This Month Yesterday Last Week Last Month…" at bounding box center [348, 49] width 697 height 14
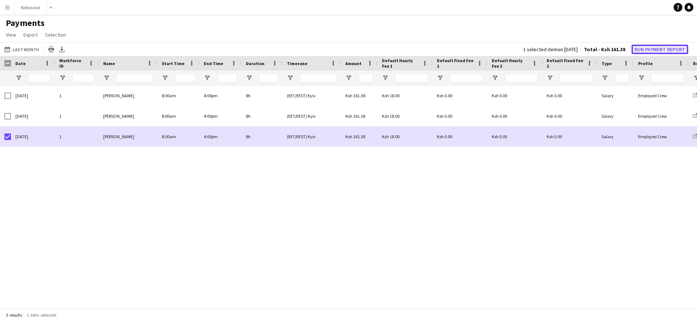
click at [651, 52] on button "Run Payment Report" at bounding box center [660, 50] width 57 height 10
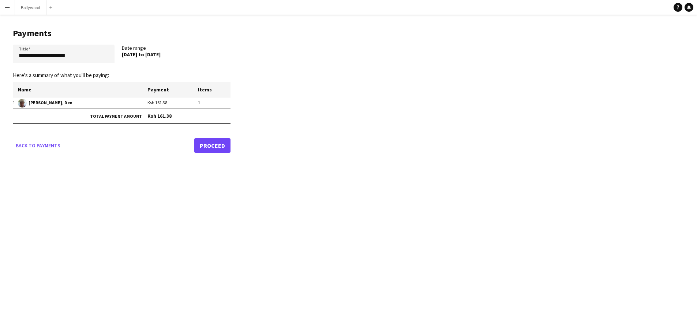
click at [208, 147] on link "Proceed" at bounding box center [212, 145] width 36 height 15
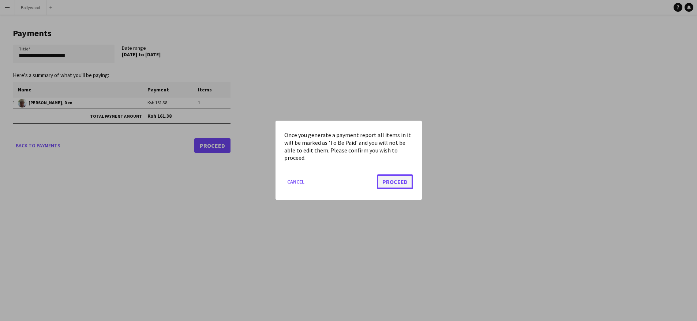
click at [393, 179] on button "Proceed" at bounding box center [395, 182] width 36 height 15
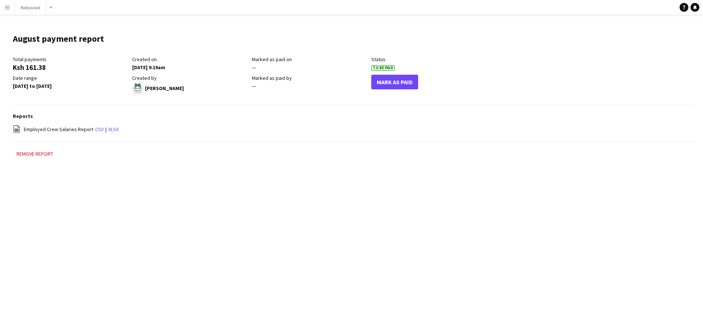
click at [10, 6] on button "Menu" at bounding box center [7, 7] width 15 height 15
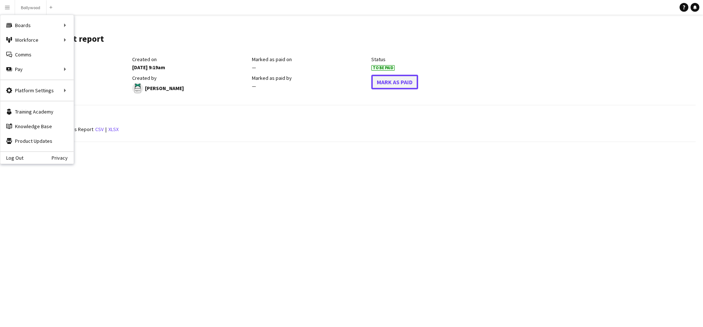
click at [386, 82] on button "Mark As Paid" at bounding box center [394, 82] width 47 height 15
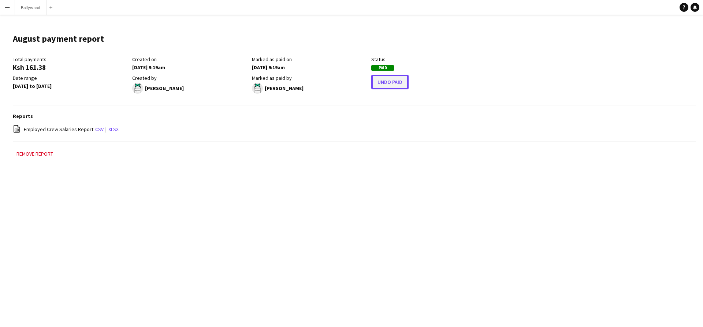
click at [387, 87] on button "Undo Paid" at bounding box center [389, 82] width 37 height 15
click at [42, 152] on button "Remove report" at bounding box center [35, 153] width 44 height 9
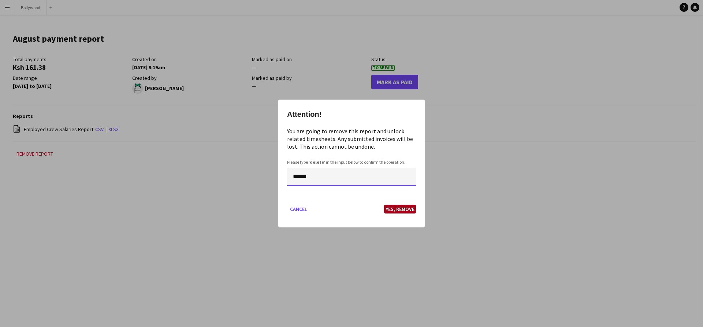
type input "******"
click at [397, 208] on button "Yes, Remove" at bounding box center [400, 209] width 32 height 9
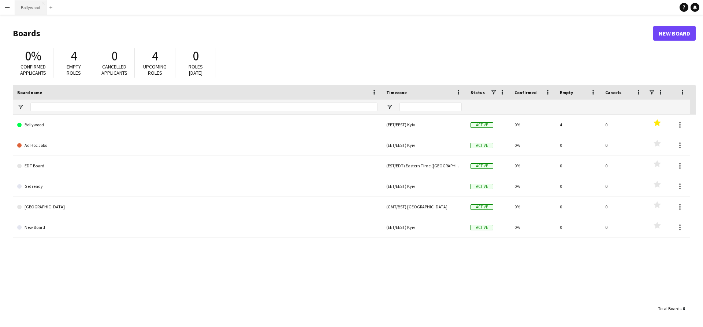
click at [37, 8] on button "Bollywood Close" at bounding box center [30, 7] width 31 height 14
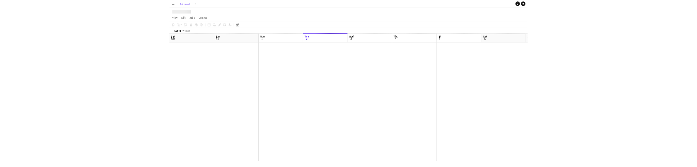
scroll to position [0, 175]
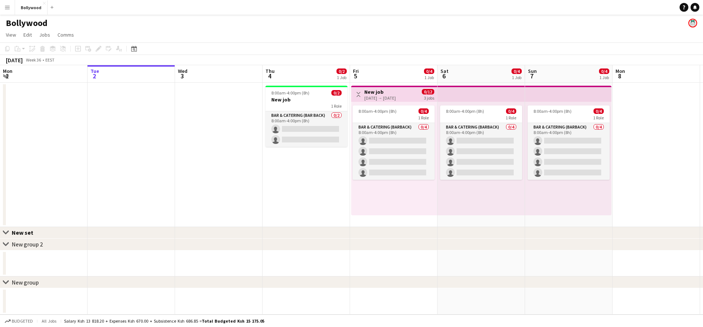
click at [377, 135] on app-board "Bollywood View Day view expanded Day view collapsed Month view Date picker Jump…" at bounding box center [351, 171] width 703 height 312
click at [376, 119] on app-calendar-viewport "Sat 30 0/2 1 Job Sun 31 1/1 1 Job Mon 1 Tue 2 Wed 3 Thu 4 0/2 1 Job Fri 5 0/4 1…" at bounding box center [351, 189] width 703 height 249
click at [341, 108] on app-calendar-viewport "Sat 30 0/2 1 Job Sun 31 1/1 1 Job Mon 1 Tue 2 Wed 3 Thu 4 0/2 1 Job Fri 5 0/4 1…" at bounding box center [351, 189] width 703 height 249
click at [360, 100] on app-calendar-viewport "Sat 30 0/2 1 Job Sun 31 1/1 1 Job Mon 1 Tue 2 Wed 3 Thu 4 0/2 1 Job Fri 5 0/4 1…" at bounding box center [351, 189] width 703 height 249
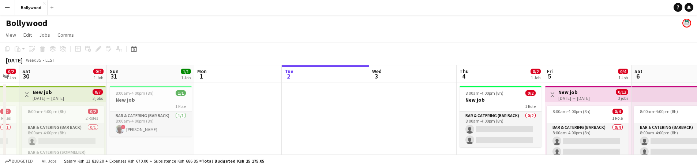
drag, startPoint x: 260, startPoint y: 101, endPoint x: 368, endPoint y: 93, distance: 108.6
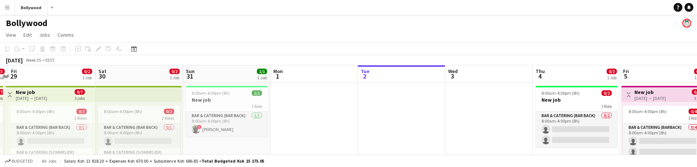
drag, startPoint x: 260, startPoint y: 105, endPoint x: 388, endPoint y: 100, distance: 128.6
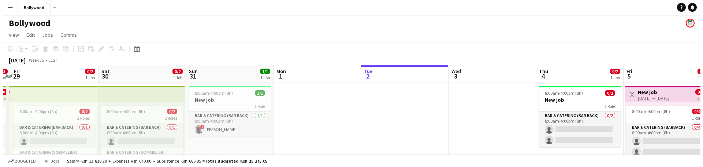
scroll to position [0, 165]
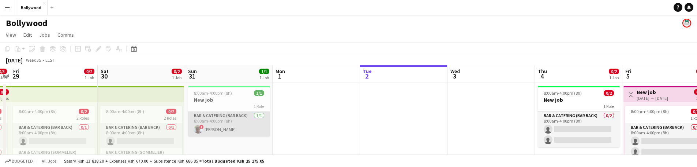
click at [226, 118] on app-card-role "Bar & Catering (Bar Back) 1/1 8:00am-4:00pm (8h) ! Den Abramov" at bounding box center [229, 123] width 82 height 25
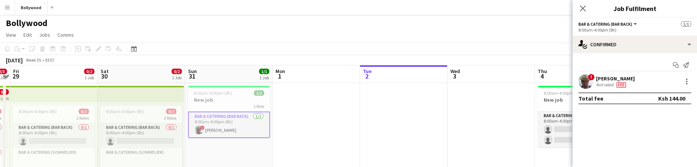
click at [144, 27] on div "Bollywood" at bounding box center [348, 22] width 697 height 14
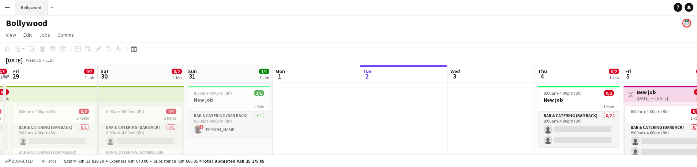
click at [37, 10] on button "Bollywood Close" at bounding box center [31, 7] width 33 height 14
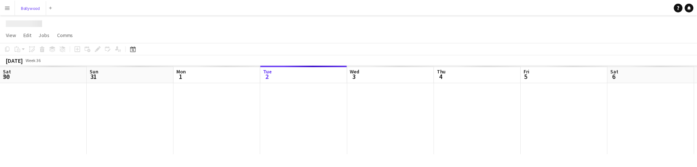
scroll to position [0, 175]
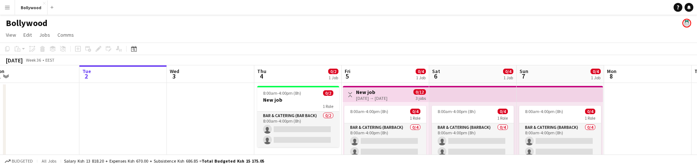
drag, startPoint x: 209, startPoint y: 101, endPoint x: 292, endPoint y: 95, distance: 83.3
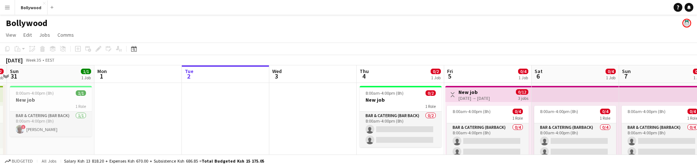
drag, startPoint x: 229, startPoint y: 110, endPoint x: 213, endPoint y: 110, distance: 16.5
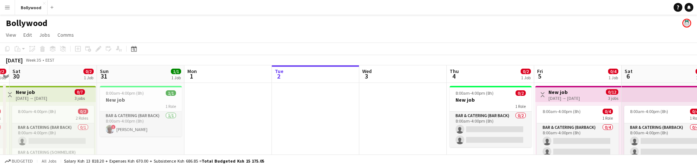
drag, startPoint x: 213, startPoint y: 110, endPoint x: 266, endPoint y: 108, distance: 53.5
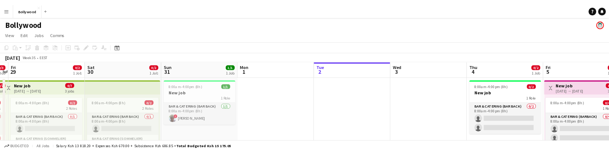
scroll to position [0, 199]
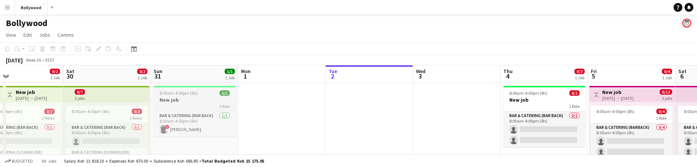
click at [211, 99] on h3 "New job" at bounding box center [195, 99] width 82 height 7
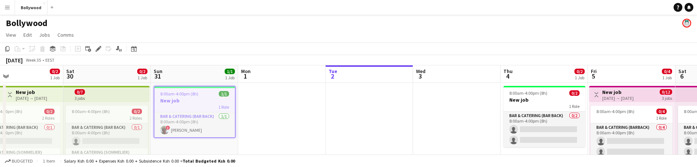
click at [8, 10] on app-icon "Menu" at bounding box center [7, 7] width 6 height 6
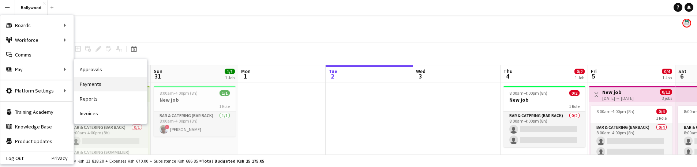
click at [87, 79] on link "Payments" at bounding box center [110, 83] width 73 height 15
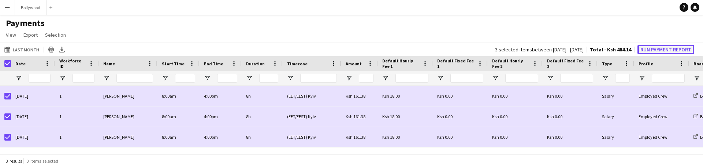
click at [668, 52] on button "Run Payment Report" at bounding box center [665, 50] width 57 height 10
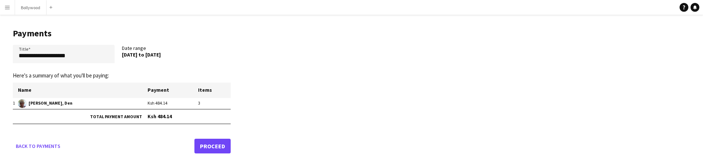
click at [203, 147] on link "Proceed" at bounding box center [212, 145] width 36 height 15
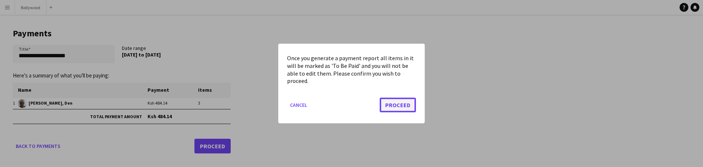
click at [384, 109] on button "Proceed" at bounding box center [398, 104] width 36 height 15
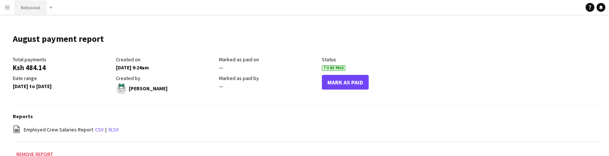
click at [28, 11] on button "Bollywood Close" at bounding box center [30, 7] width 31 height 14
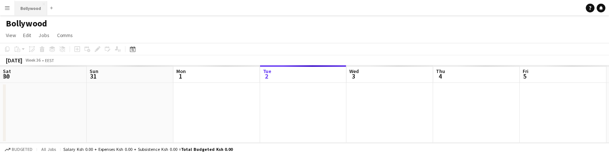
scroll to position [0, 175]
